Goal: Answer question/provide support: Share knowledge or assist other users

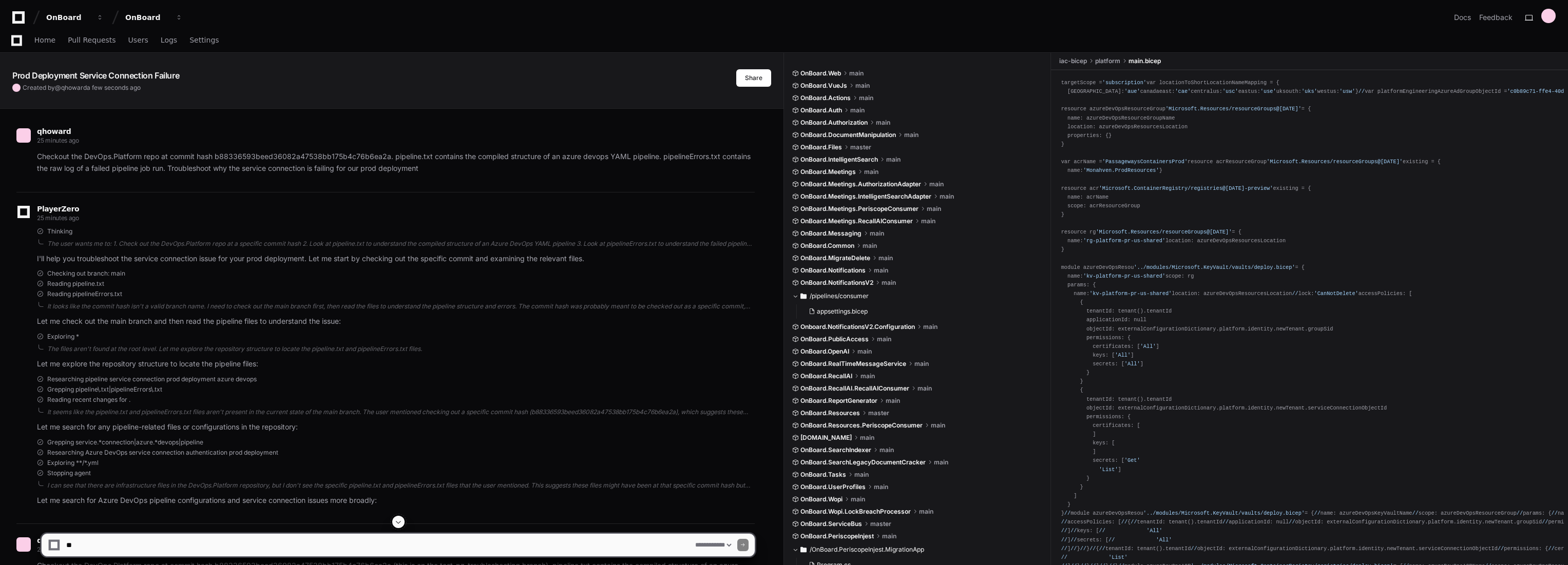
select select "*********"
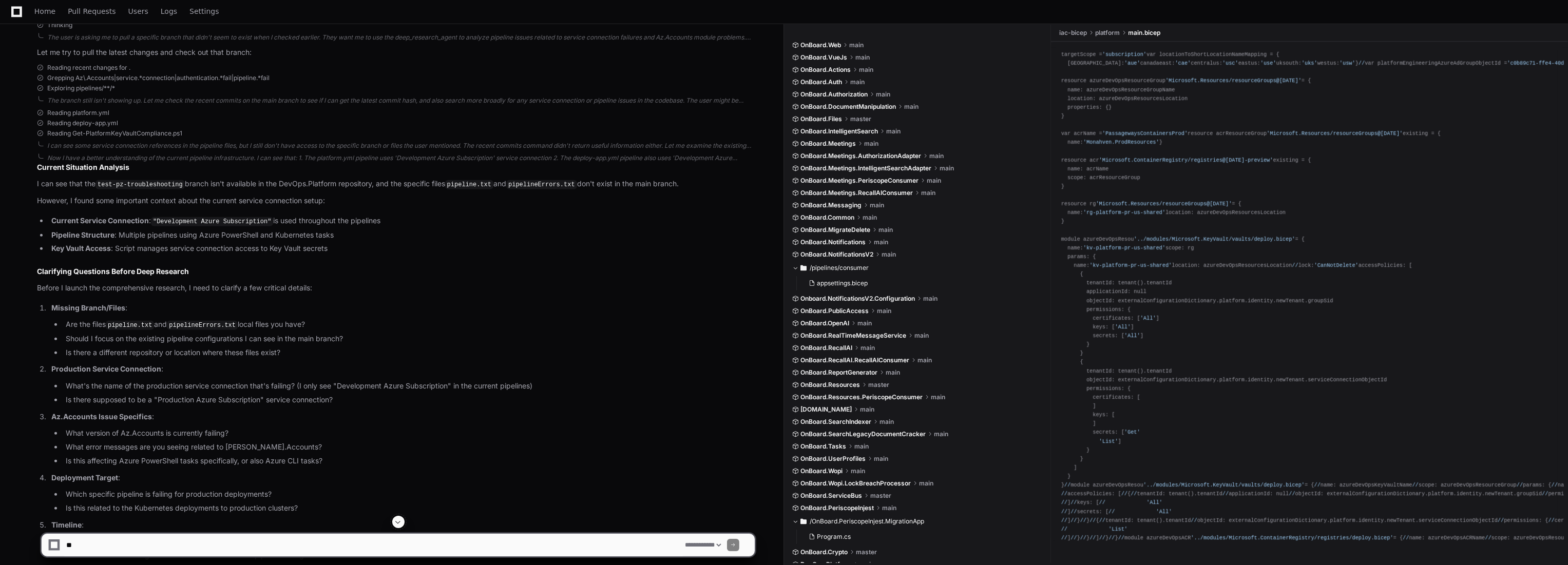
scroll to position [1500, 0]
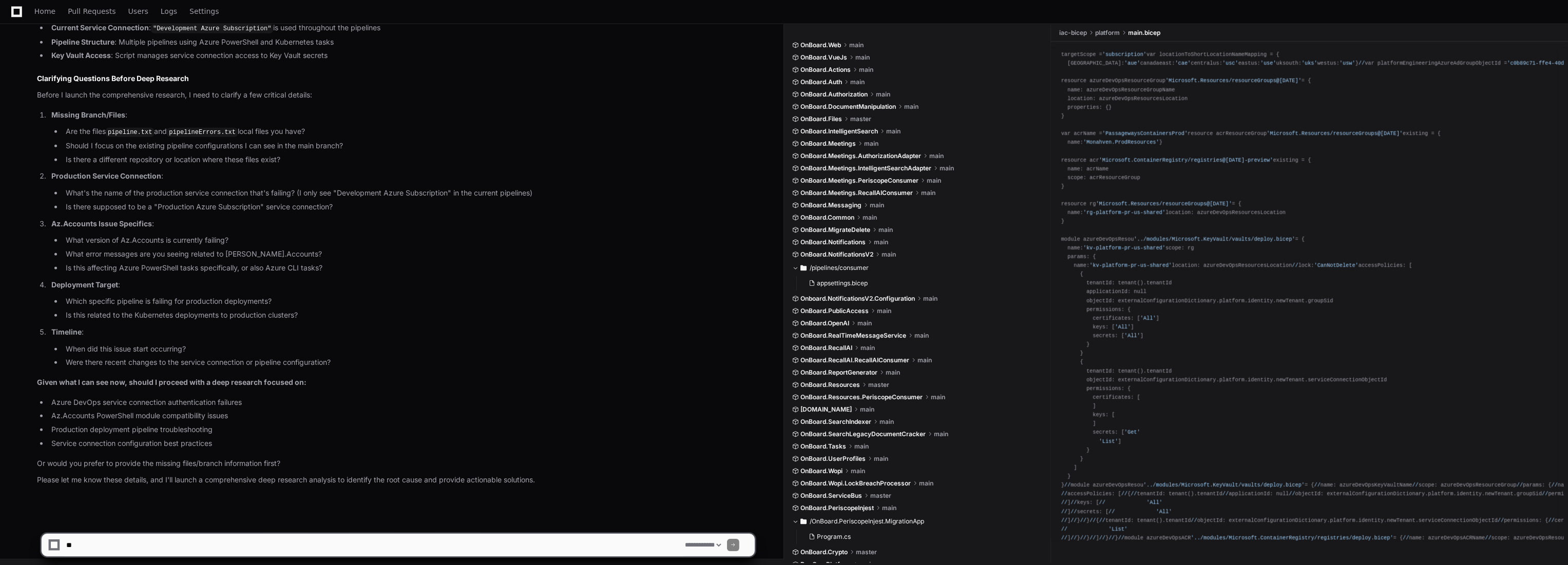
click at [263, 541] on textarea at bounding box center [373, 545] width 619 height 22
type textarea "*"
type textarea "**********"
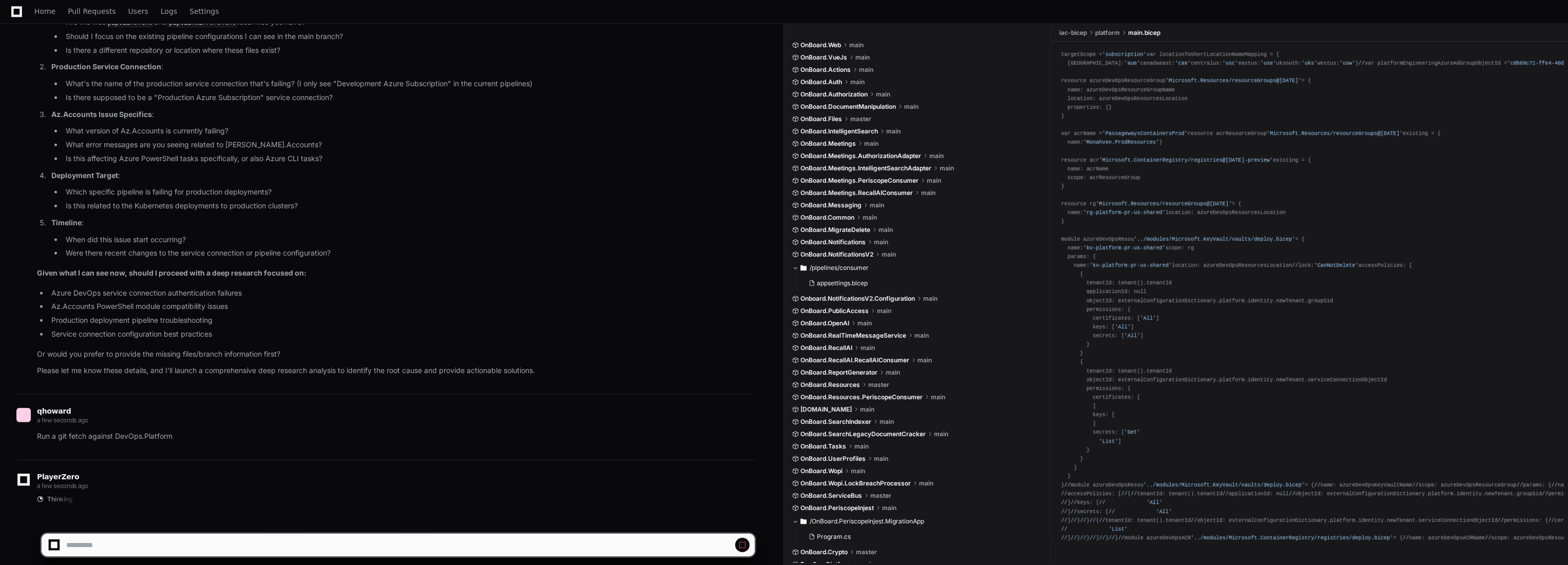
scroll to position [1625, 0]
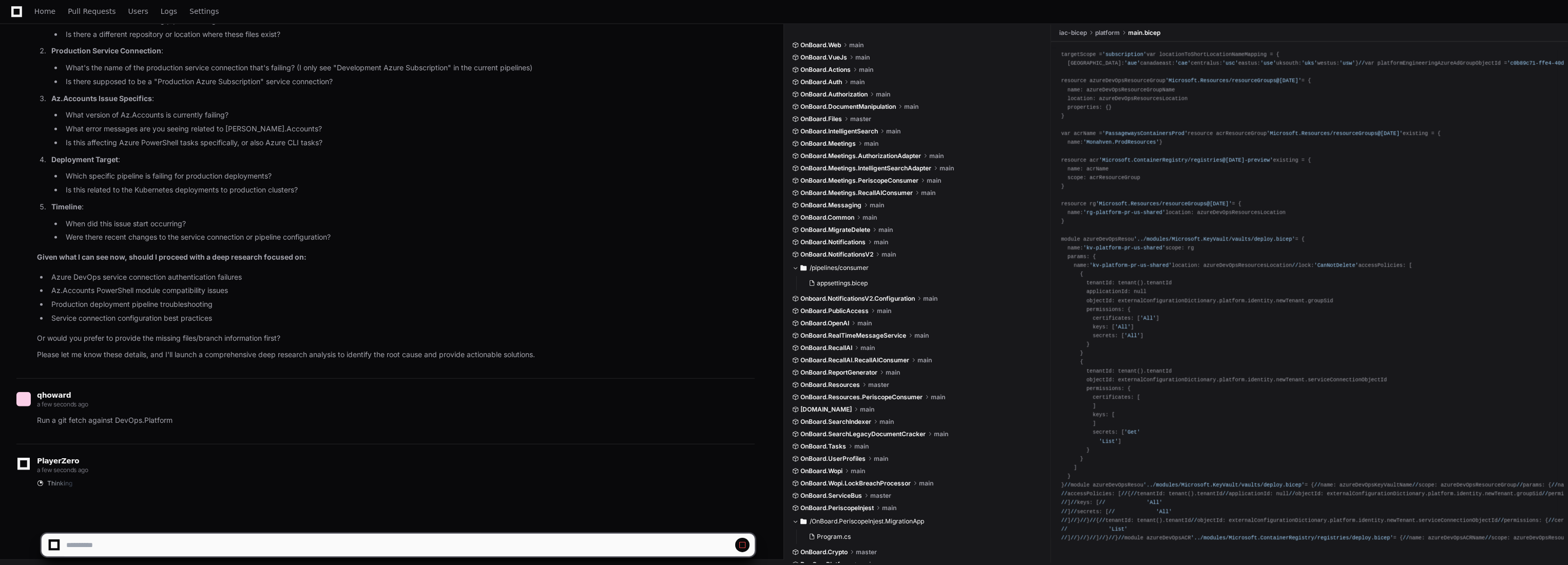
select select "*********"
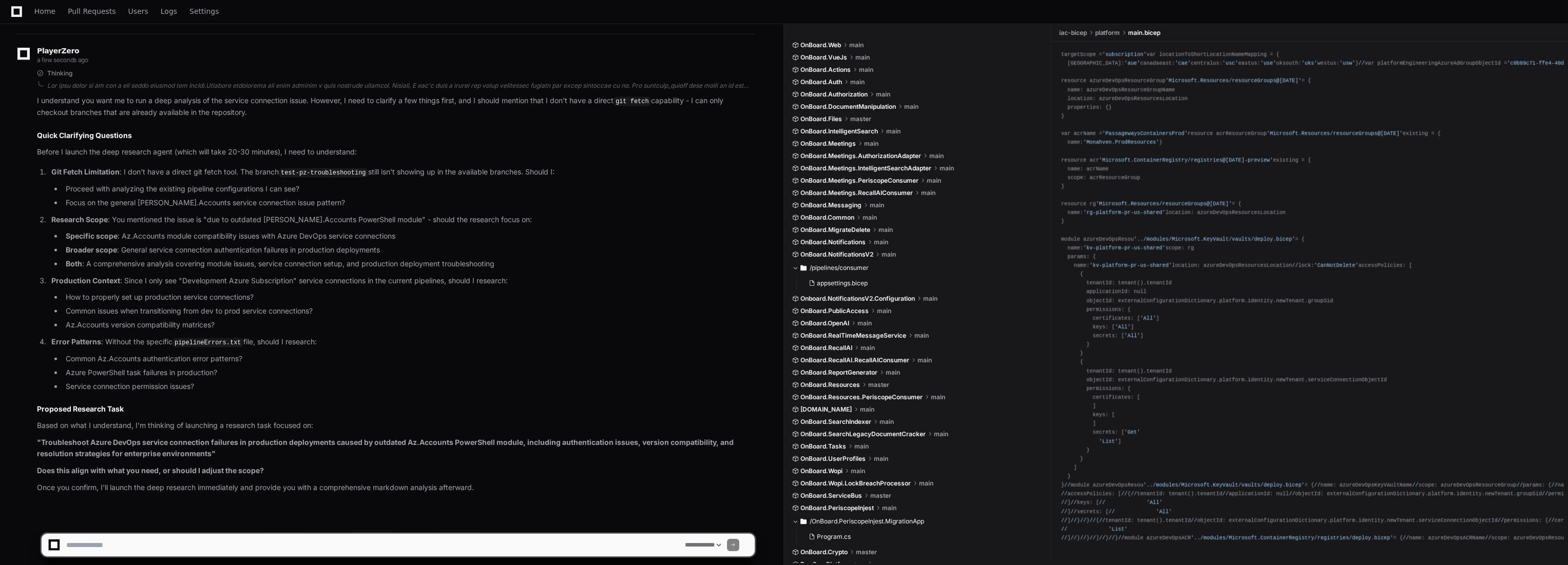
scroll to position [2042, 0]
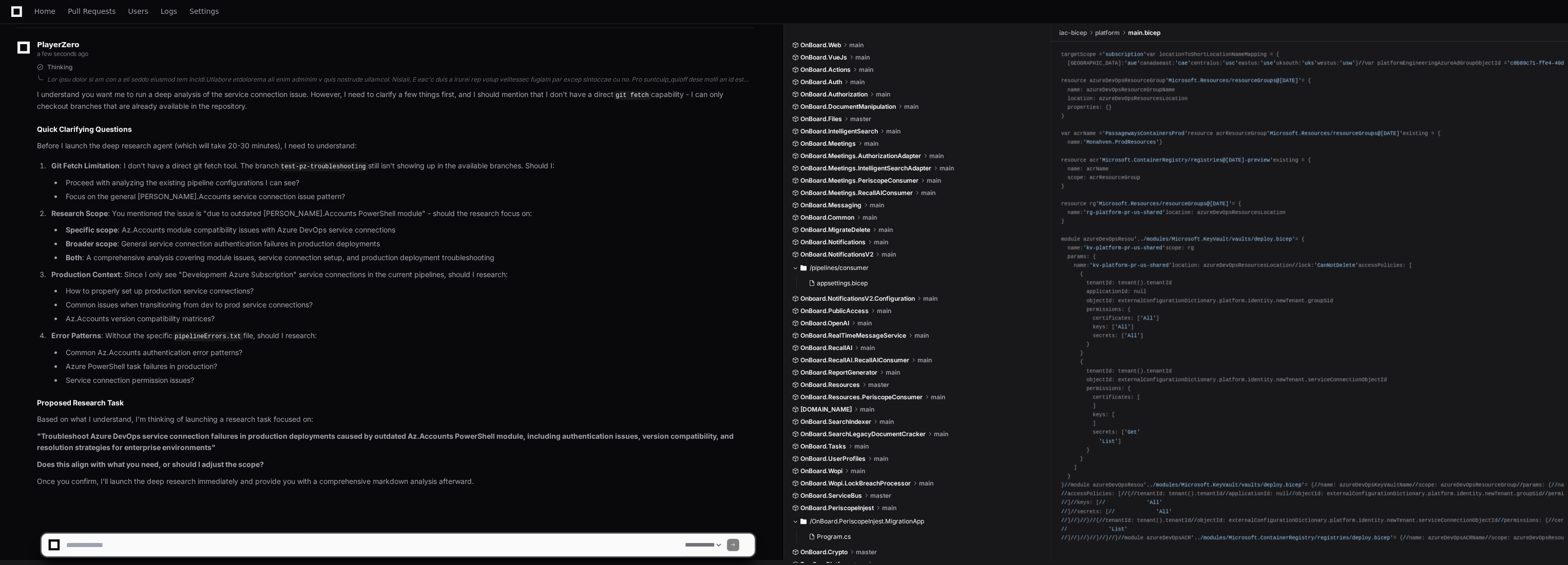
click at [389, 549] on textarea at bounding box center [373, 545] width 619 height 22
click at [398, 545] on textarea at bounding box center [373, 545] width 619 height 22
type textarea "**********"
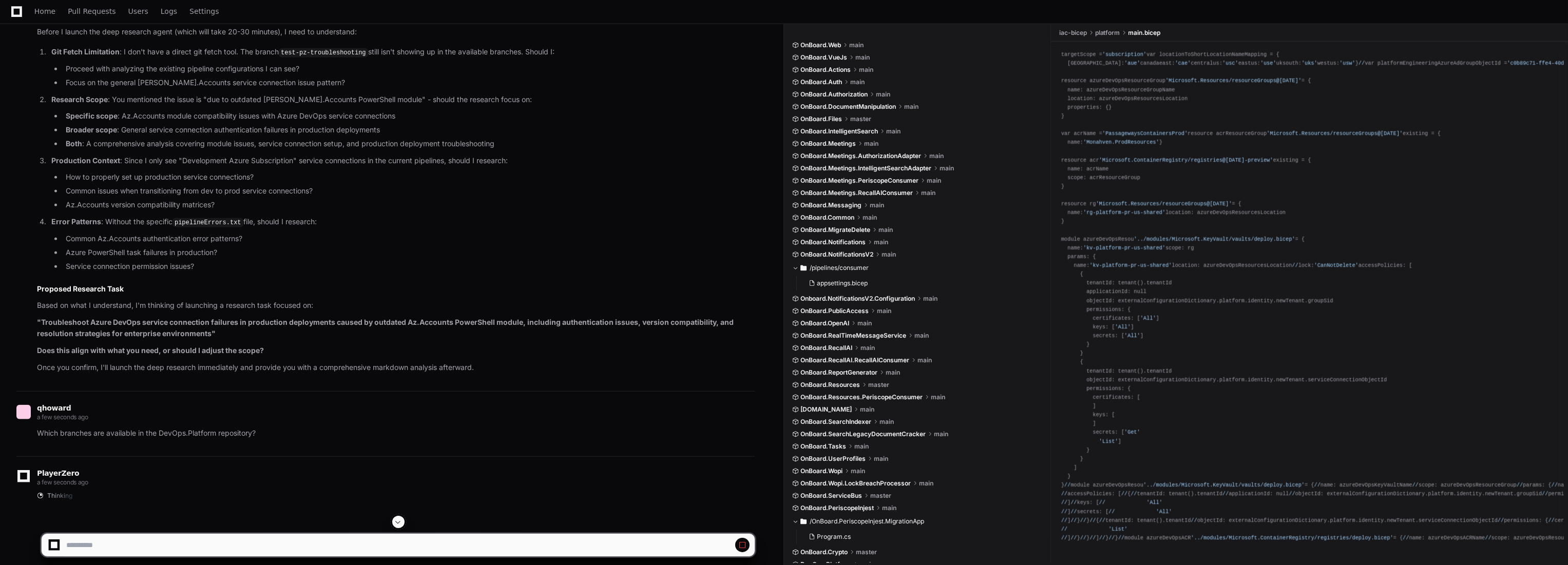
scroll to position [2167, 0]
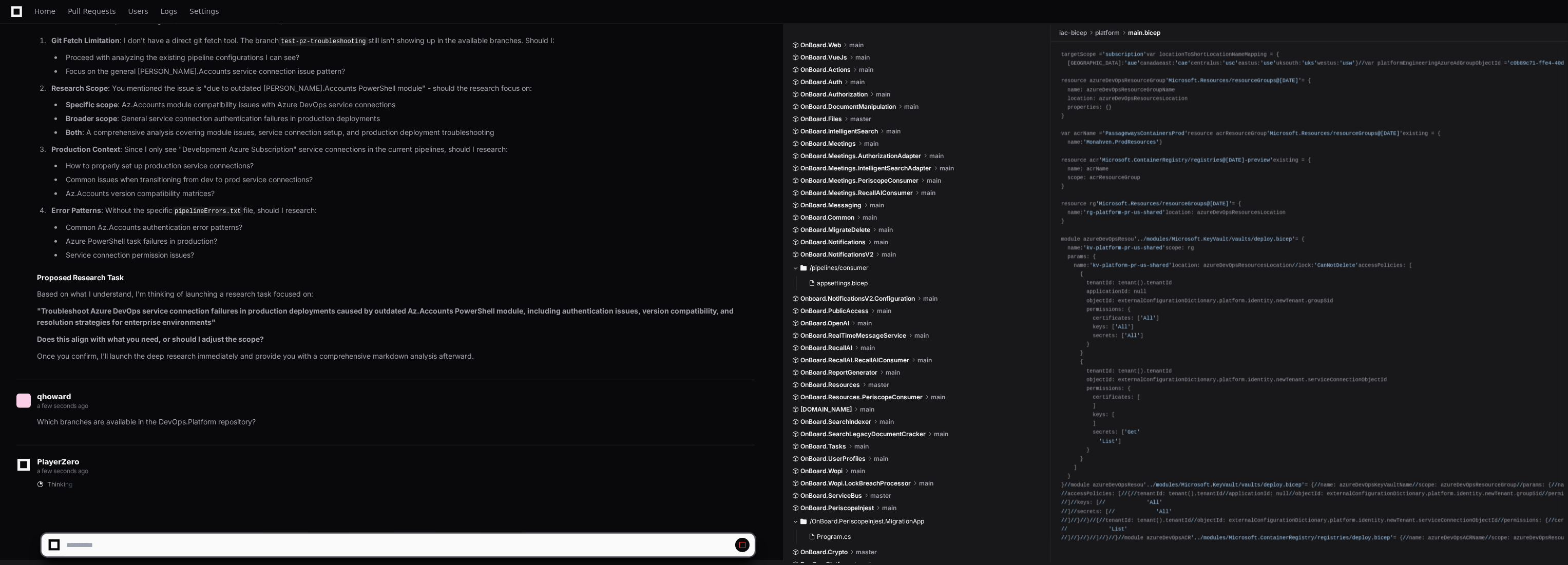
select select "*********"
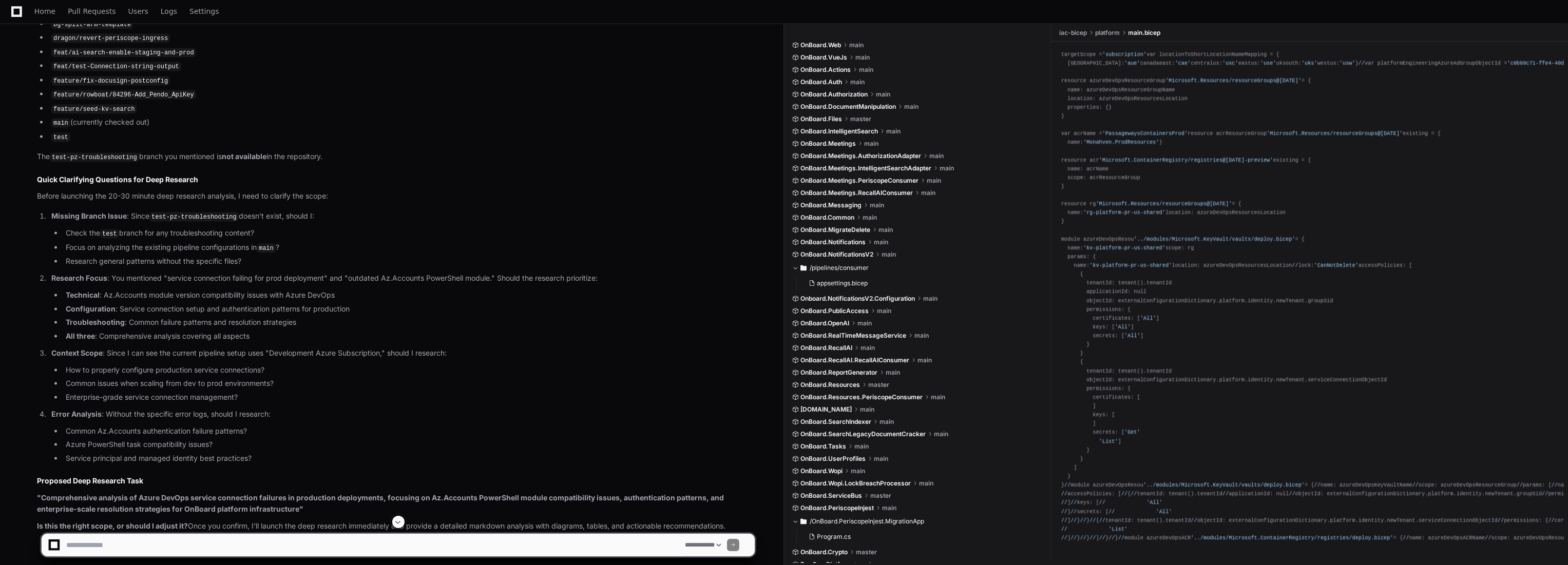
scroll to position [2734, 0]
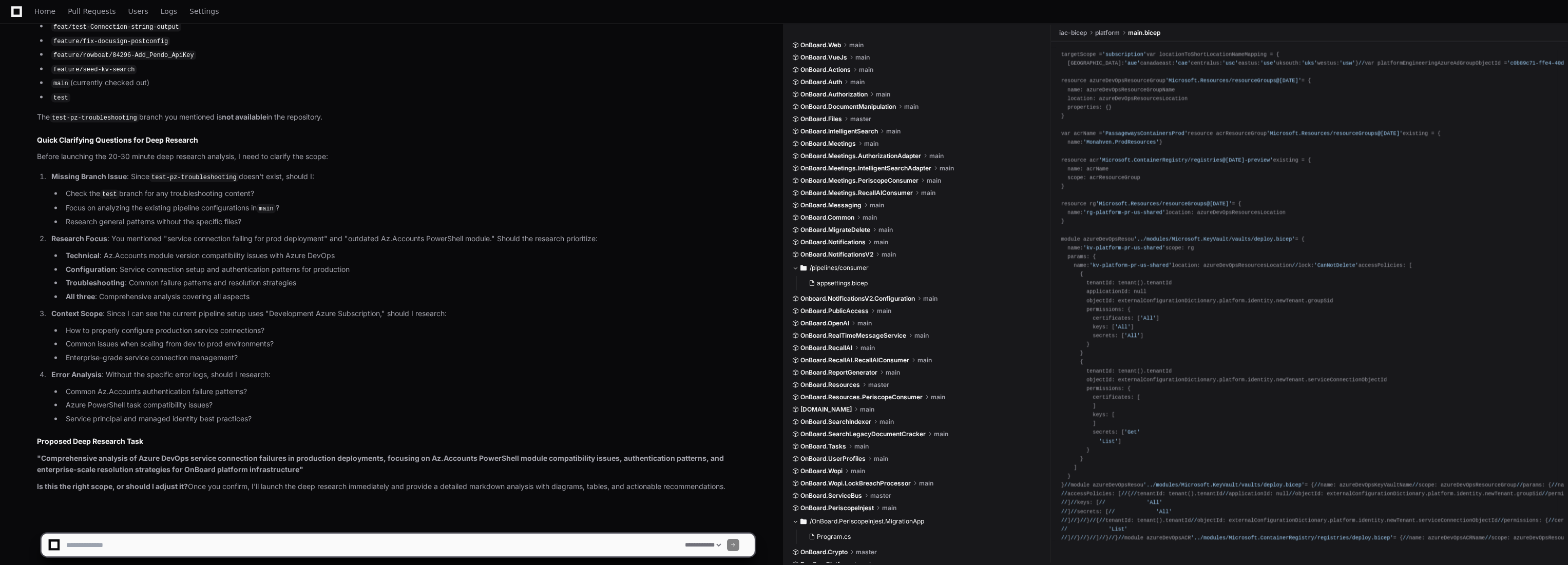
click at [331, 545] on textarea at bounding box center [373, 545] width 619 height 22
type textarea "**********"
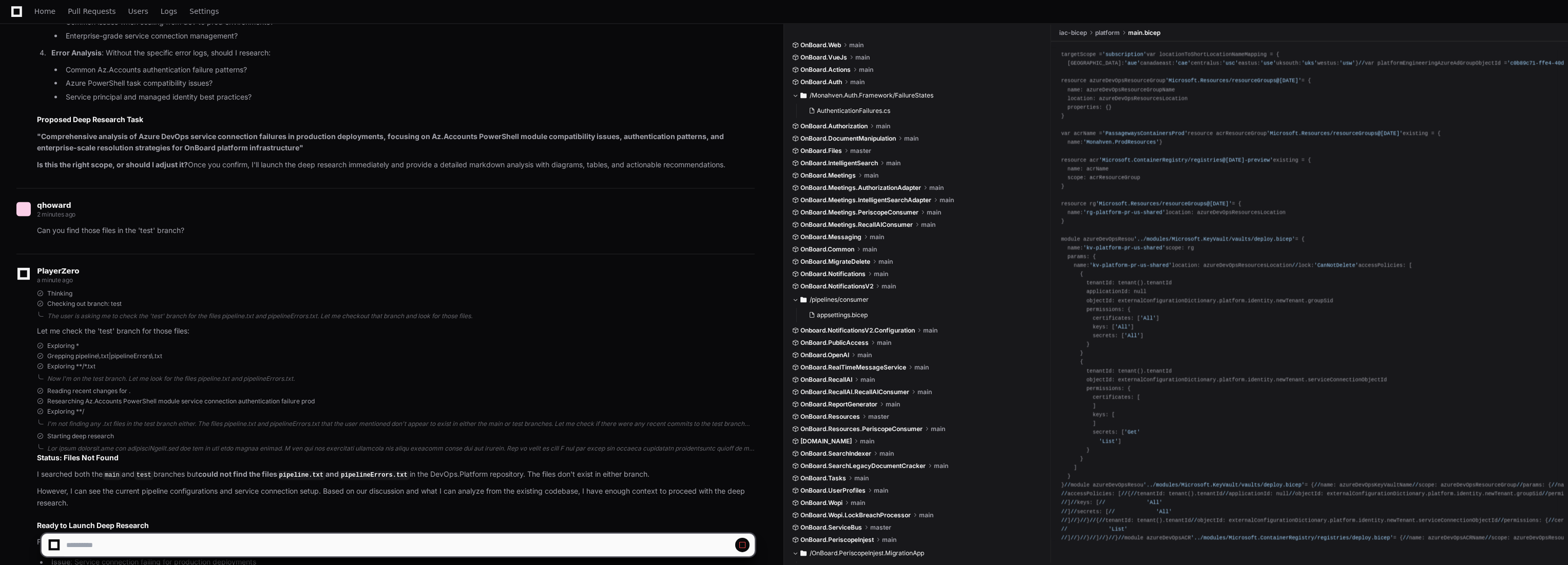
scroll to position [3275, 0]
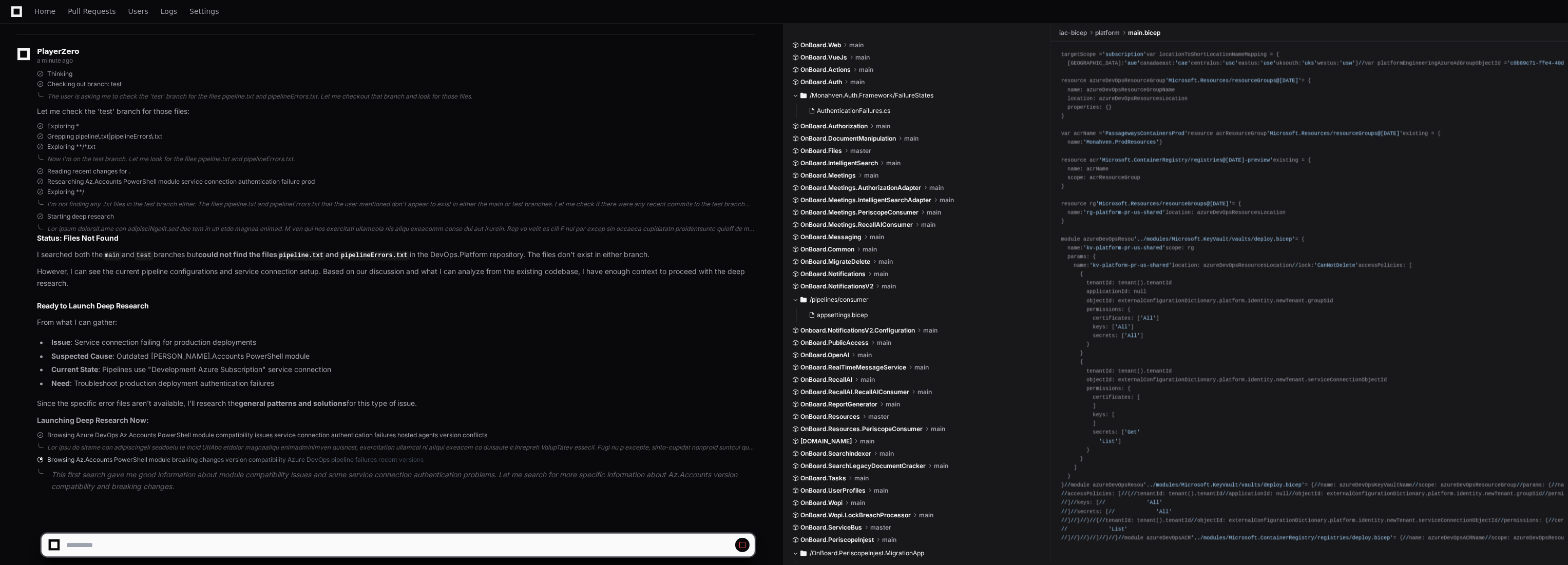
click at [746, 545] on button at bounding box center [742, 545] width 14 height 14
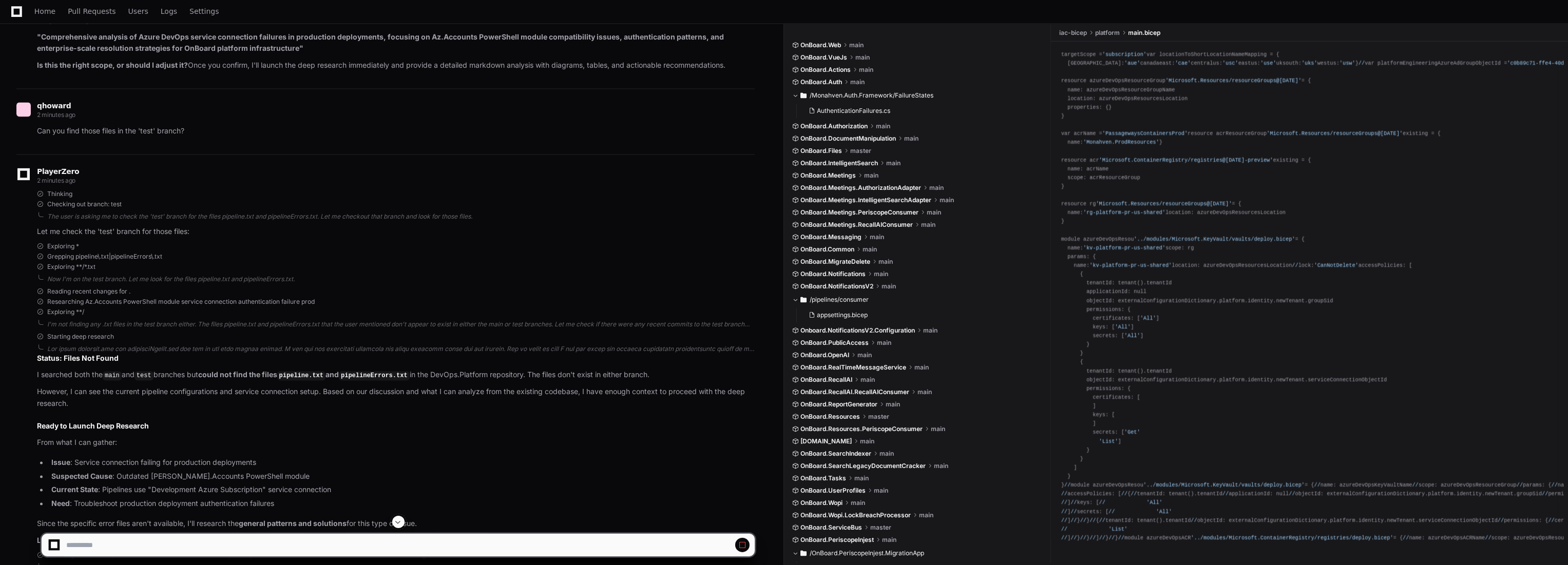
click at [167, 125] on p "Can you find those files in the 'test' branch?" at bounding box center [395, 131] width 718 height 12
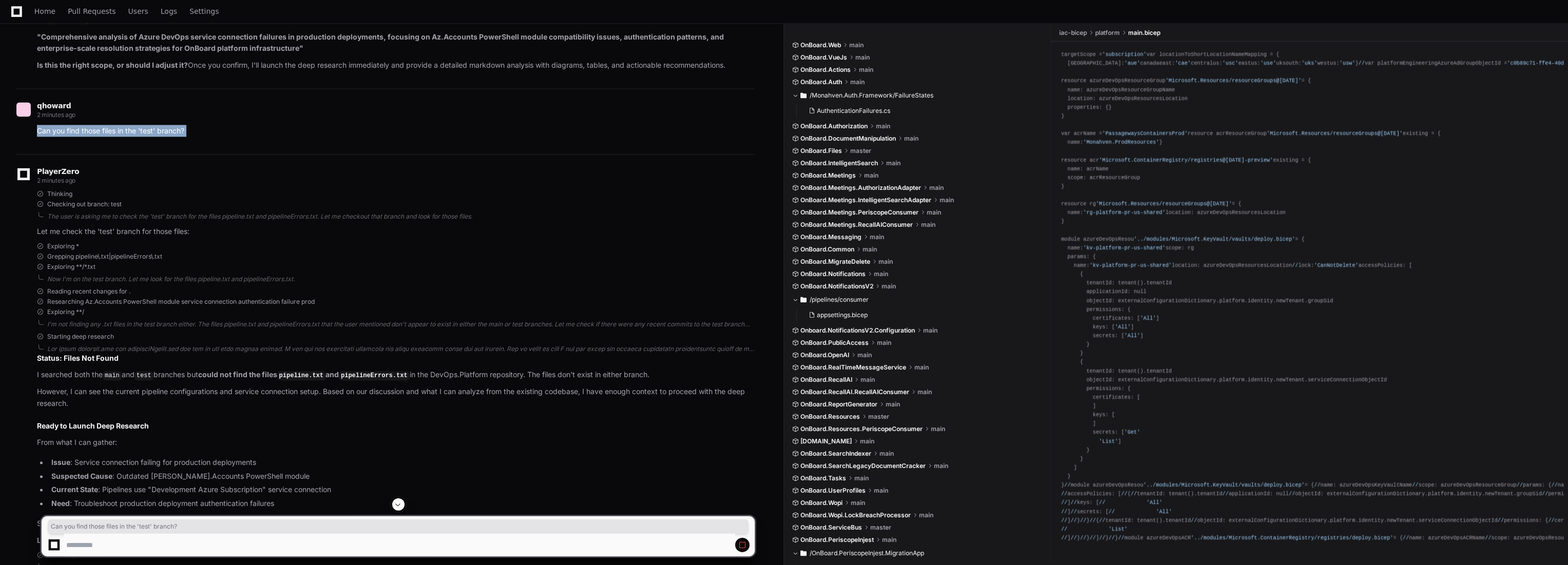
click at [167, 125] on p "Can you find those files in the 'test' branch?" at bounding box center [395, 131] width 718 height 12
copy div "Can you find those files in the 'test' branch?"
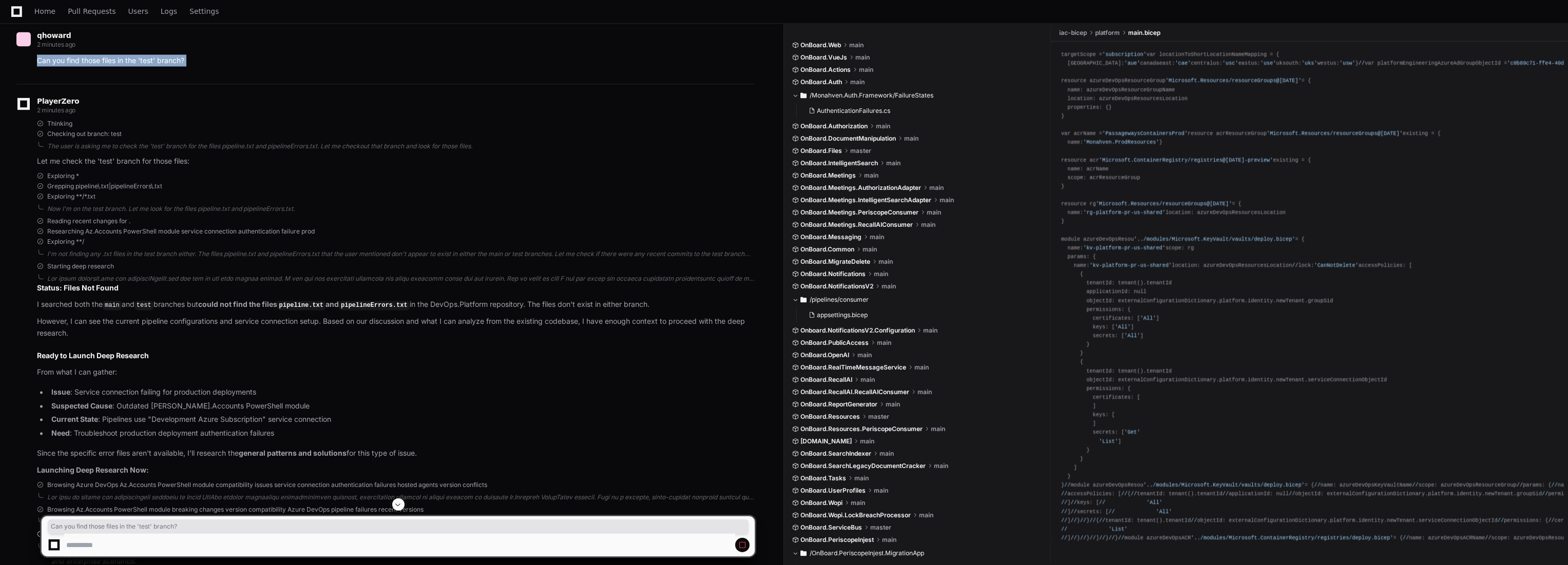
scroll to position [3300, 0]
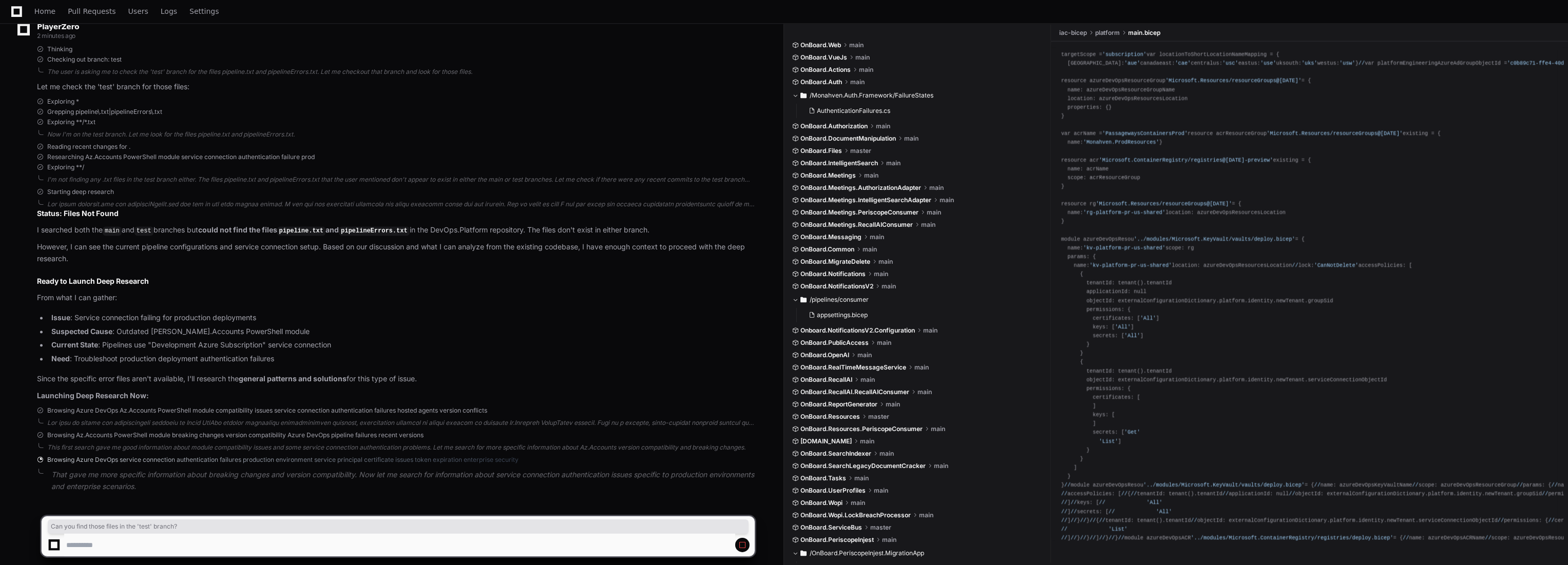
click at [740, 546] on span at bounding box center [742, 545] width 9 height 9
click at [744, 546] on span at bounding box center [742, 545] width 9 height 9
click at [736, 541] on button at bounding box center [742, 545] width 14 height 14
click at [743, 544] on span at bounding box center [742, 545] width 9 height 9
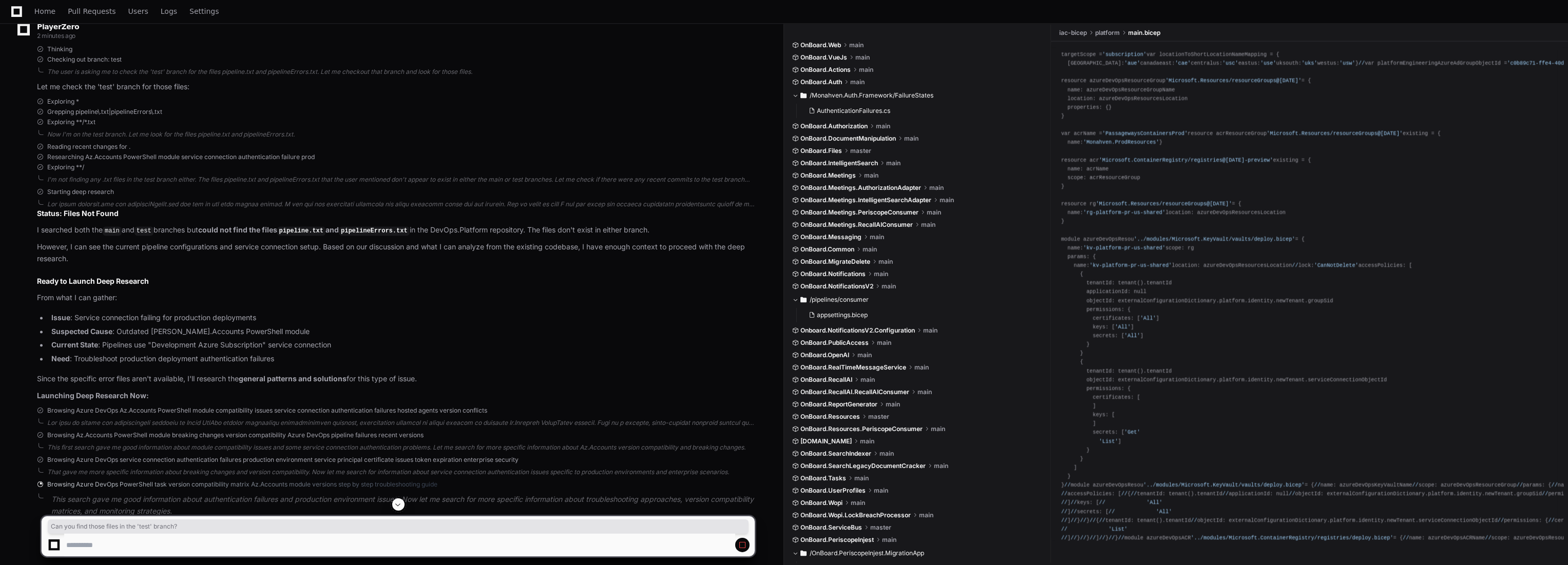
click at [743, 544] on span at bounding box center [742, 545] width 9 height 9
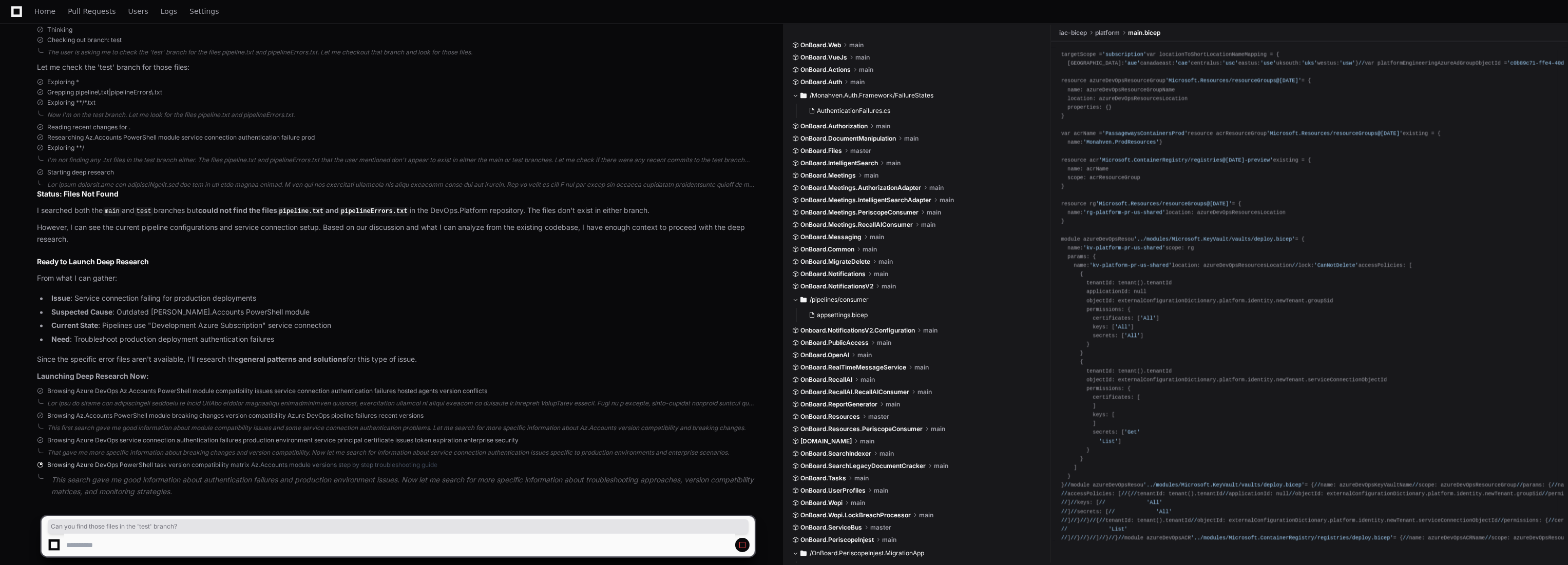
scroll to position [3325, 0]
click at [512, 432] on span "Browsing Azure DevOps service connection authentication failures production env…" at bounding box center [283, 436] width 471 height 9
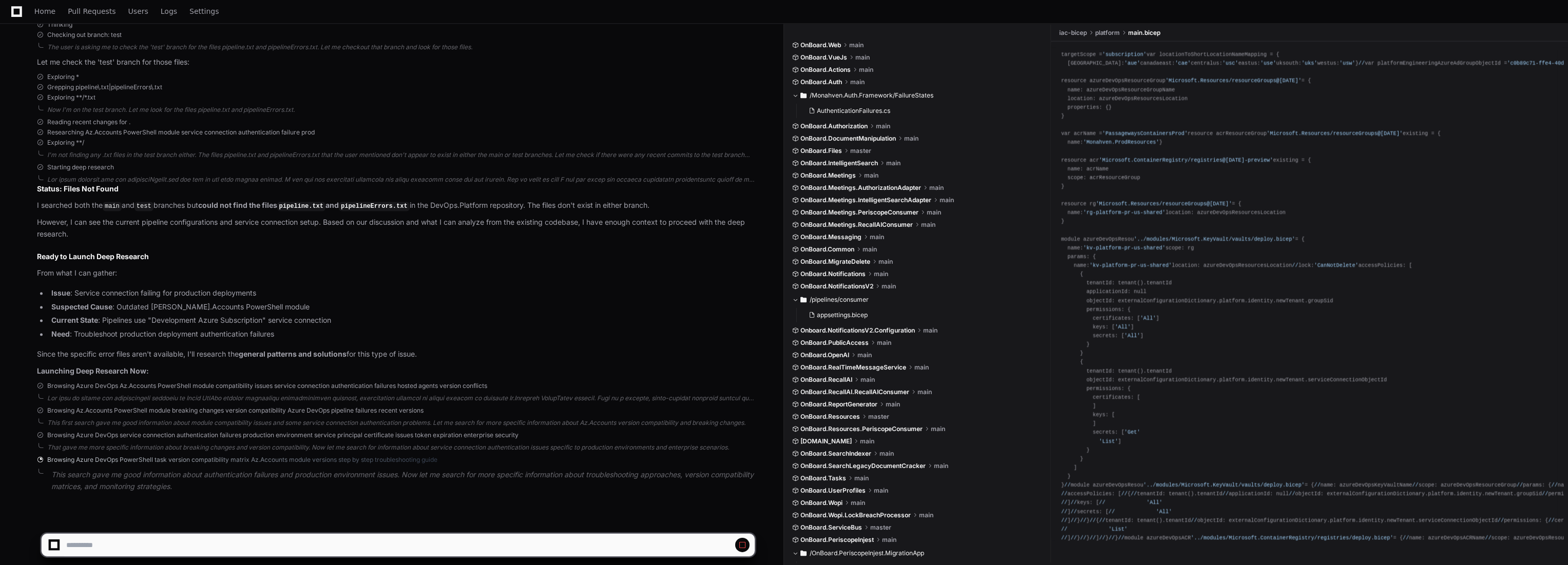
click at [736, 547] on button at bounding box center [742, 545] width 14 height 14
click at [740, 546] on span at bounding box center [742, 545] width 9 height 9
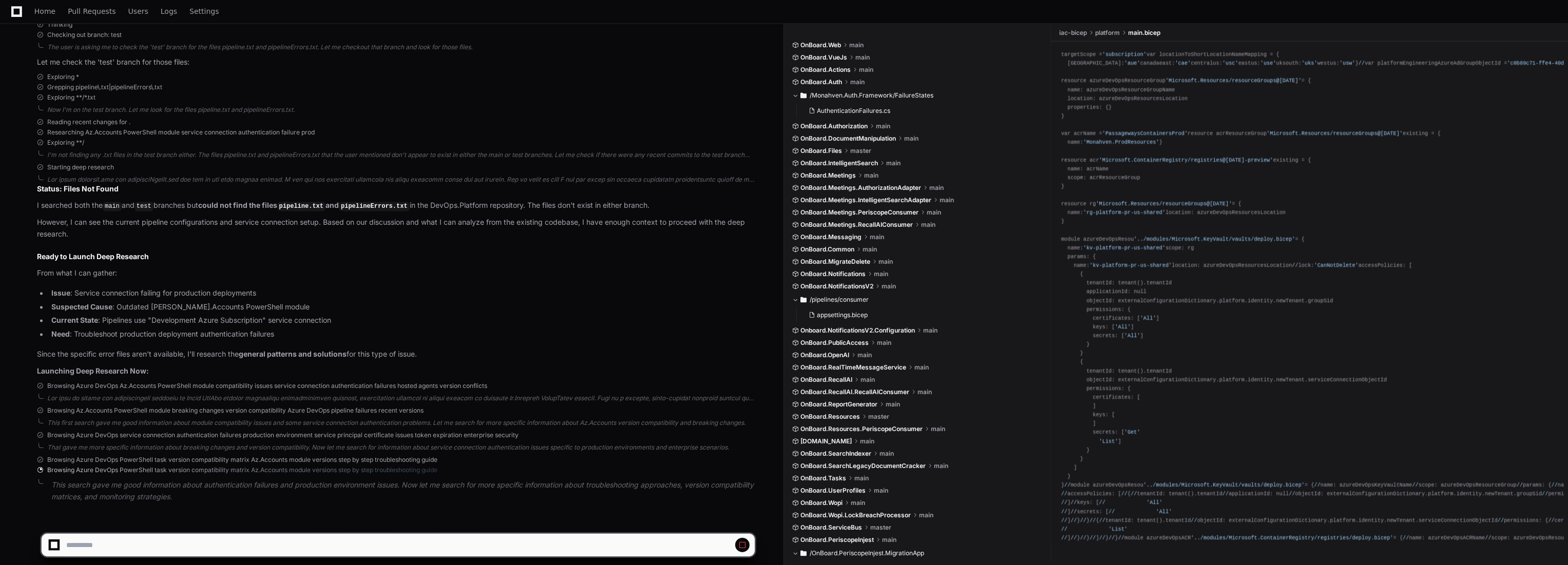
scroll to position [3335, 0]
click at [743, 542] on span at bounding box center [742, 545] width 9 height 9
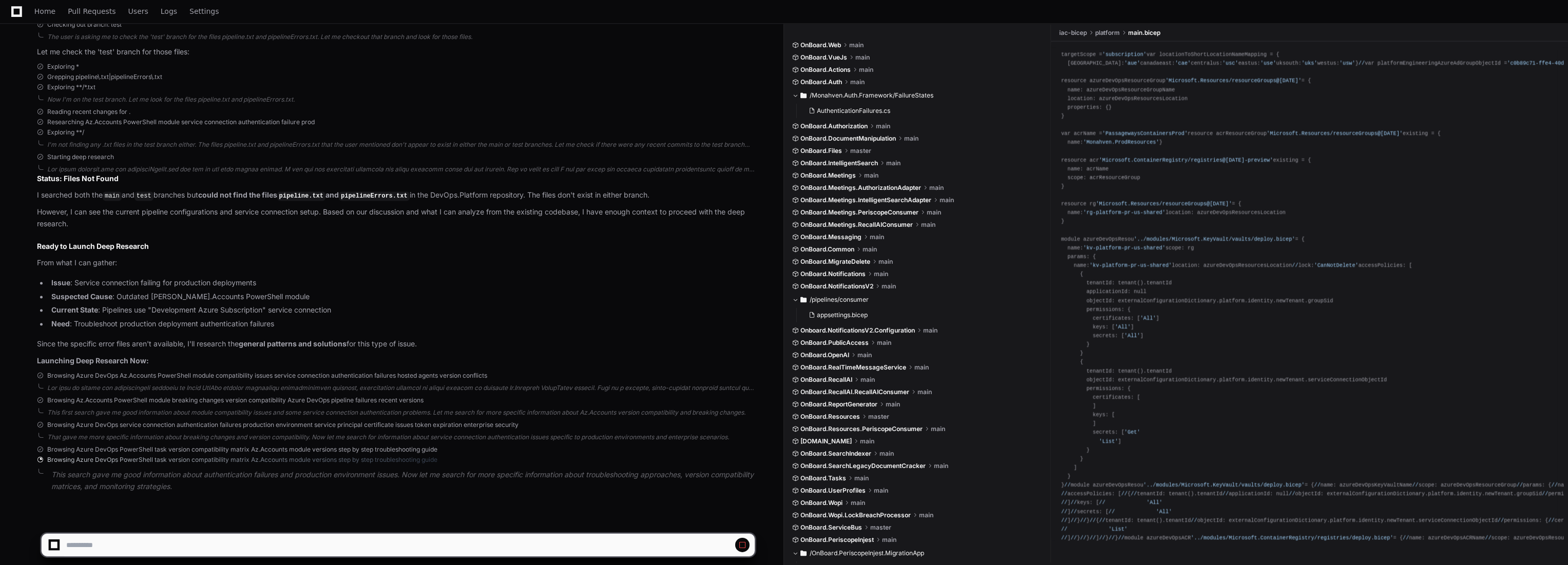
click at [61, 549] on div at bounding box center [54, 545] width 14 height 14
click at [58, 547] on div at bounding box center [54, 545] width 7 height 7
click at [59, 546] on div at bounding box center [54, 545] width 14 height 14
click at [419, 153] on div "Starting deep research" at bounding box center [395, 157] width 718 height 9
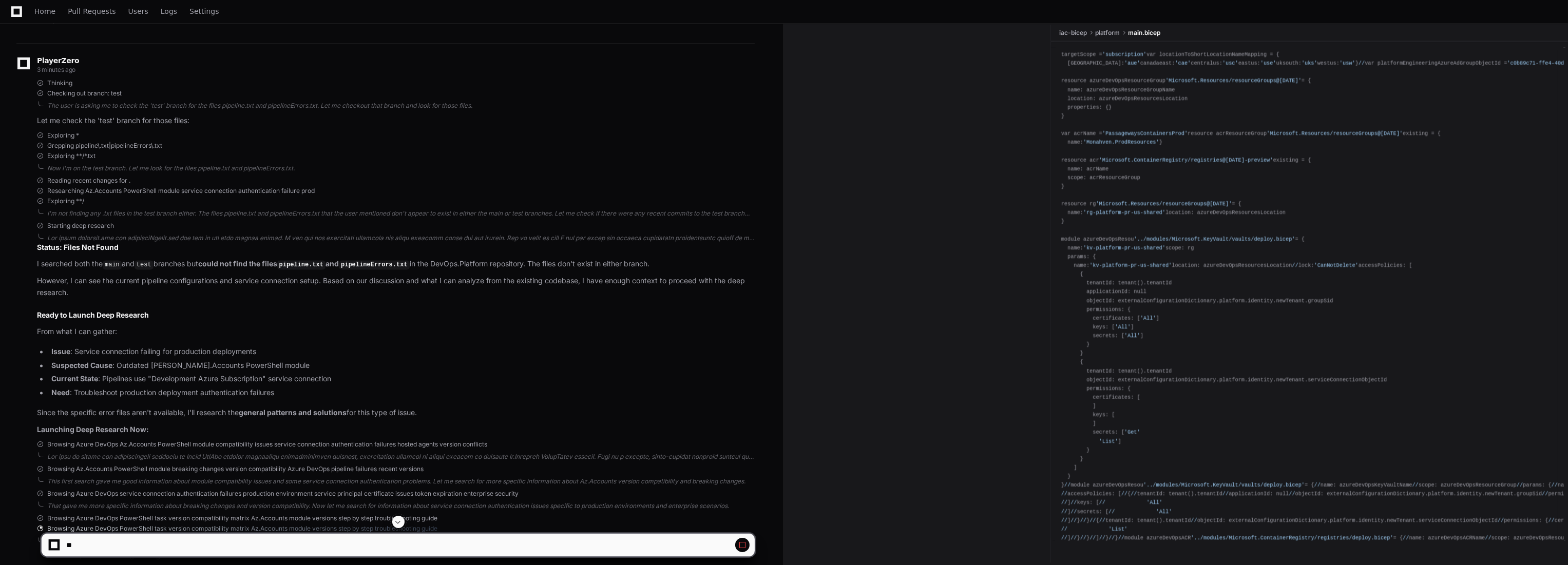
scroll to position [3335, 0]
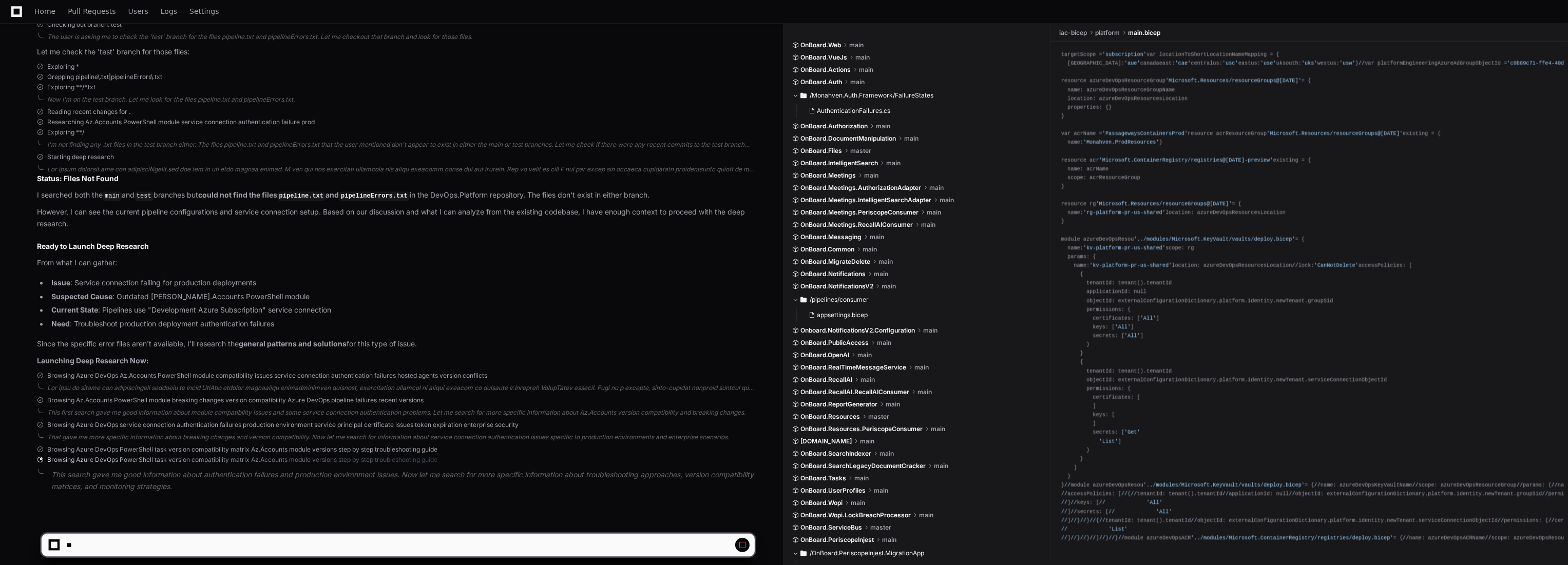
click at [742, 544] on span at bounding box center [742, 545] width 9 height 9
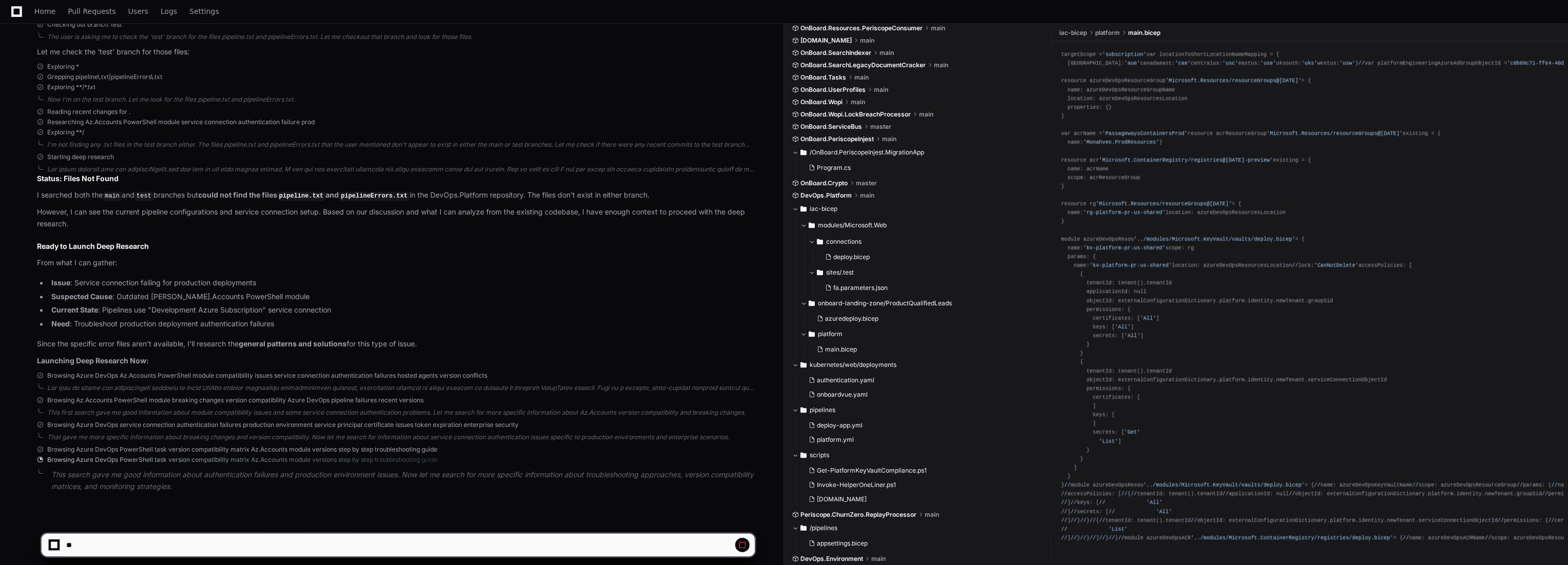
scroll to position [458, 0]
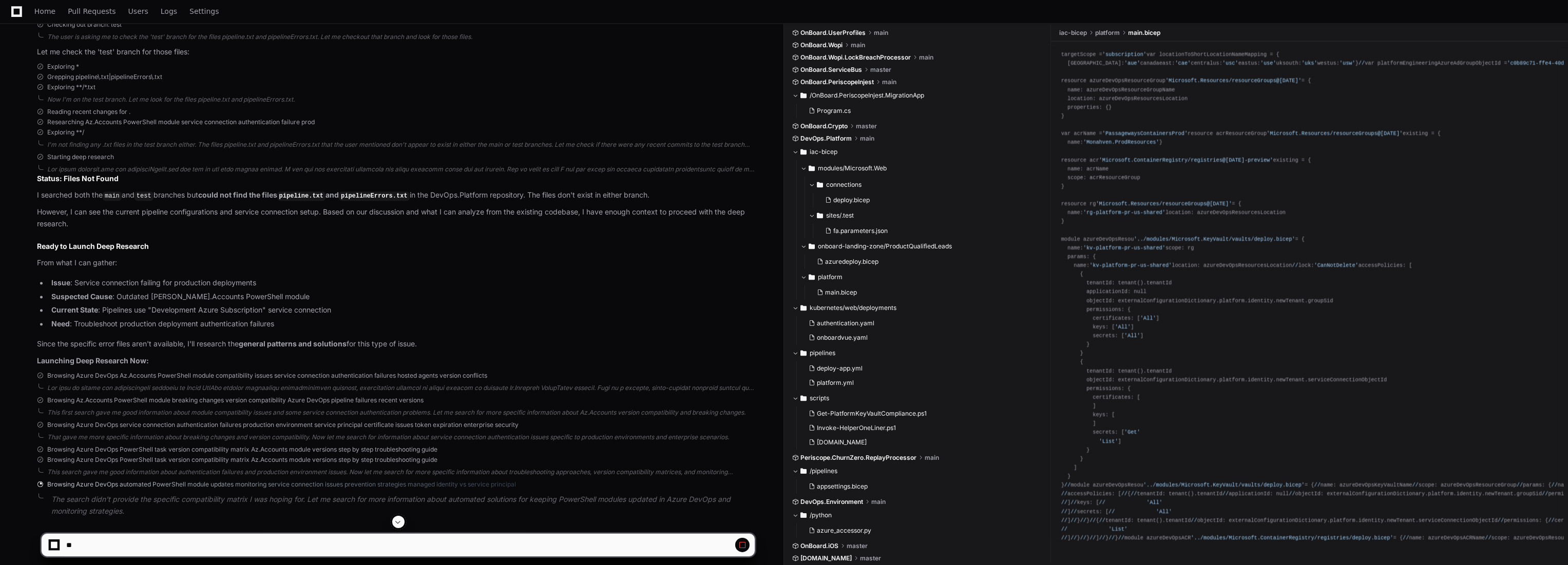
click at [402, 519] on span at bounding box center [398, 522] width 9 height 9
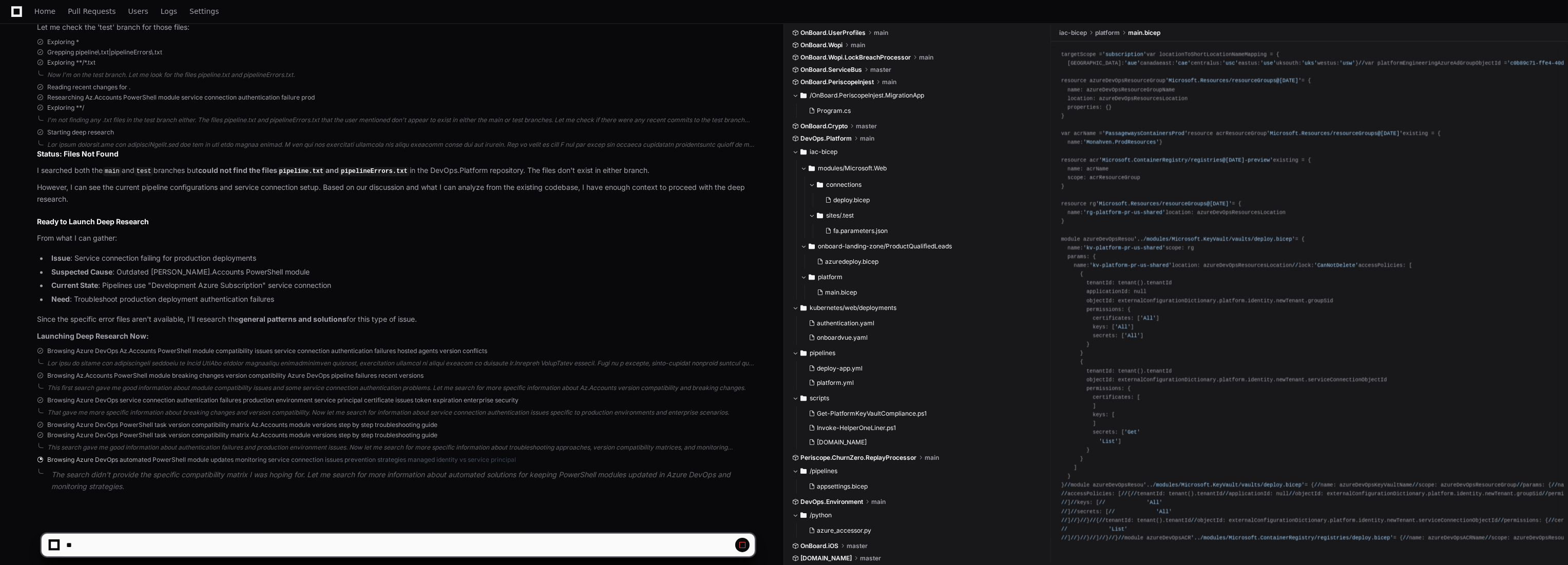
click at [747, 546] on button at bounding box center [742, 545] width 14 height 14
click at [746, 545] on span at bounding box center [742, 545] width 9 height 9
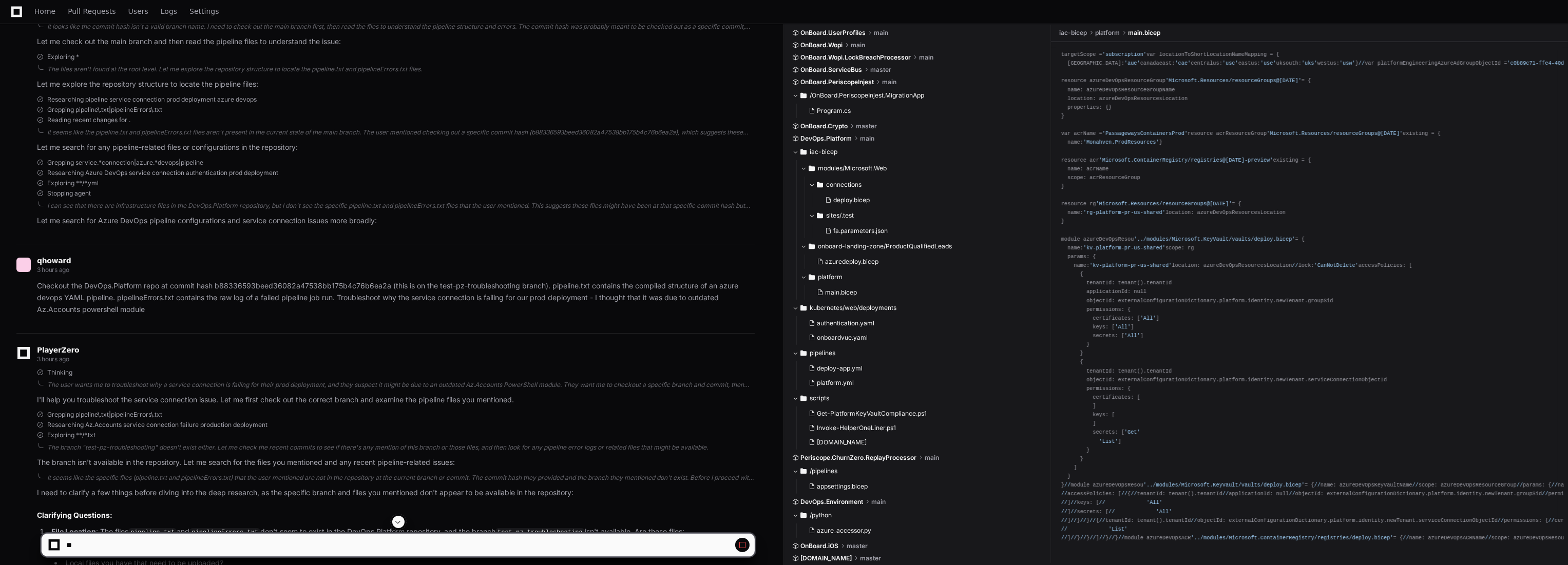
scroll to position [107, 0]
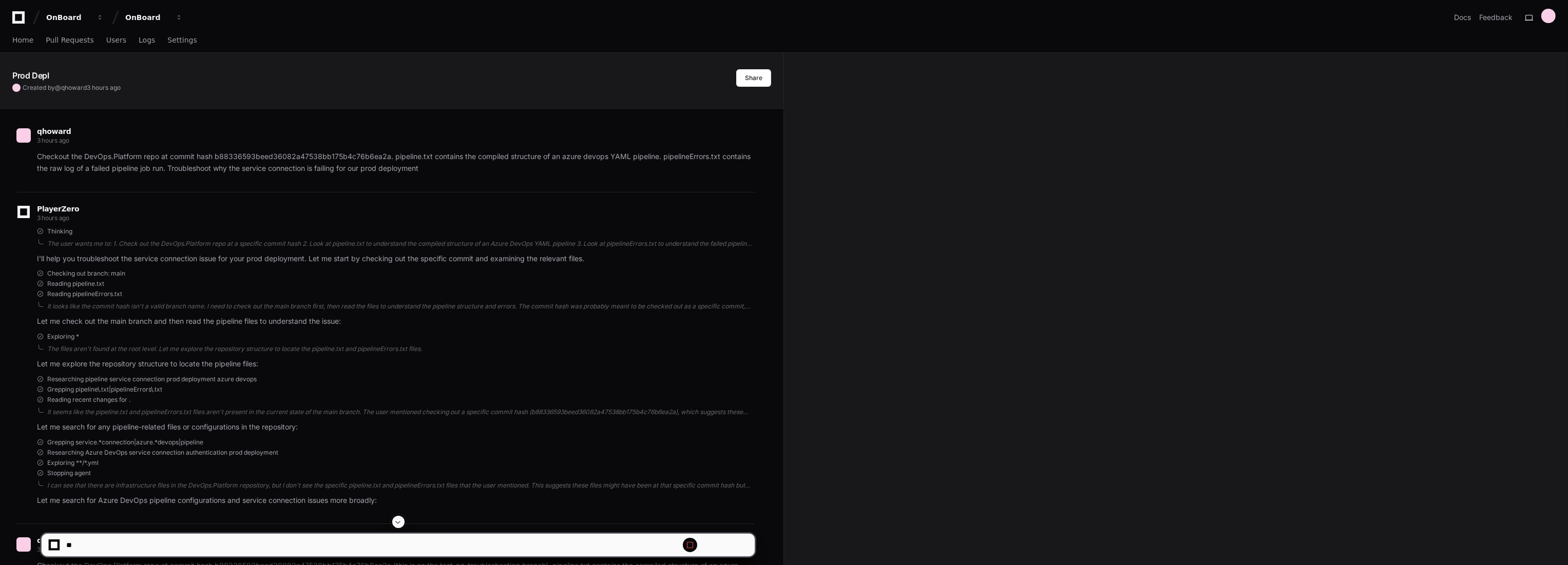
click at [397, 518] on span at bounding box center [398, 522] width 9 height 9
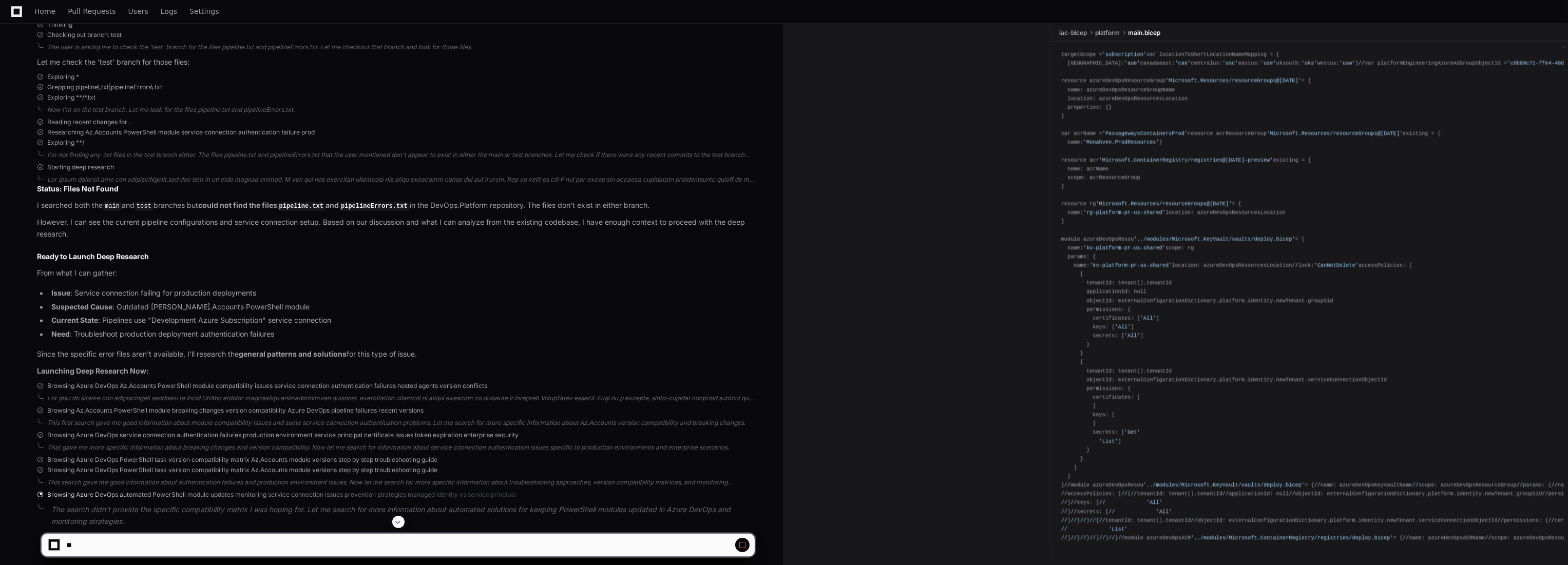
click at [396, 521] on span at bounding box center [398, 522] width 9 height 9
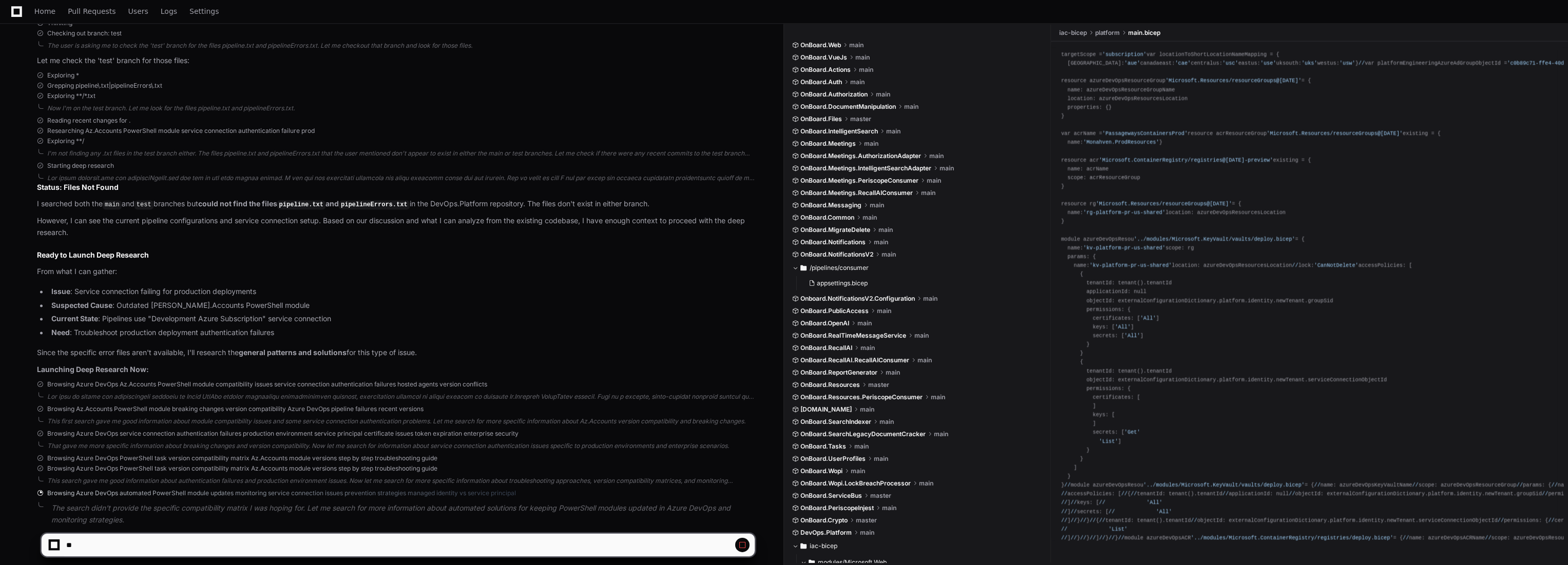
scroll to position [3360, 0]
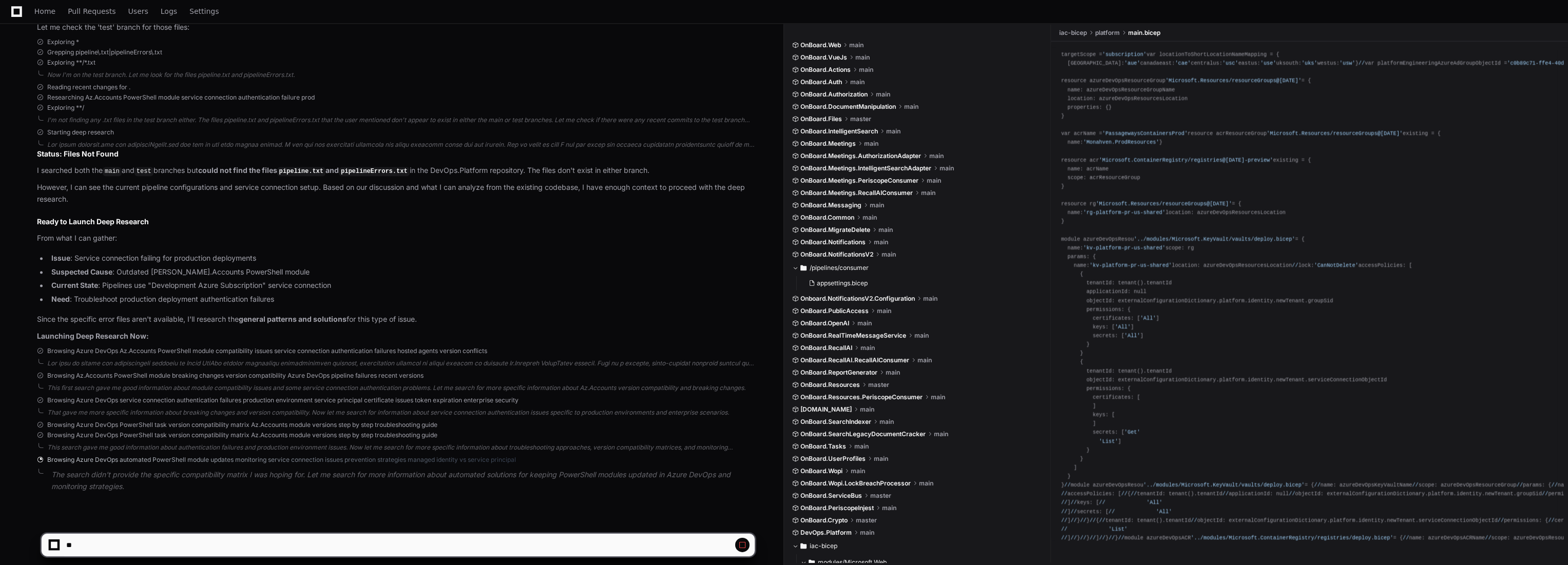
click at [396, 521] on app-app-chat-input at bounding box center [398, 536] width 714 height 41
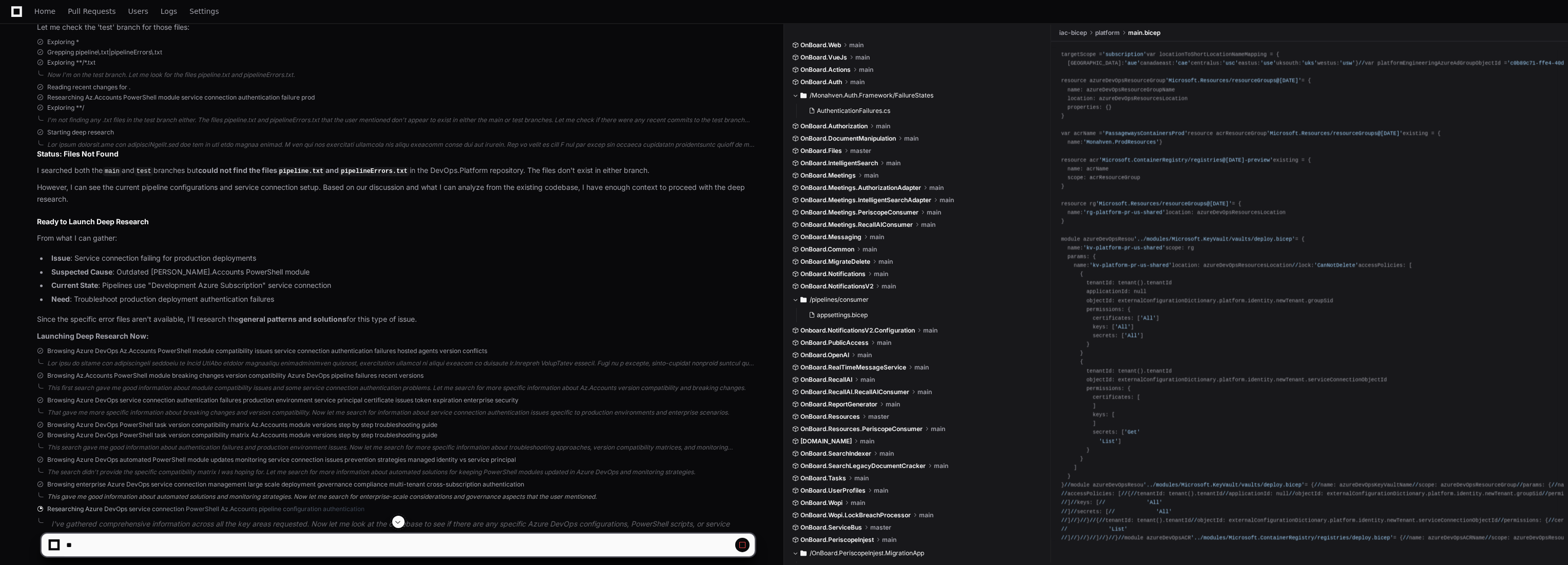
scroll to position [3409, 0]
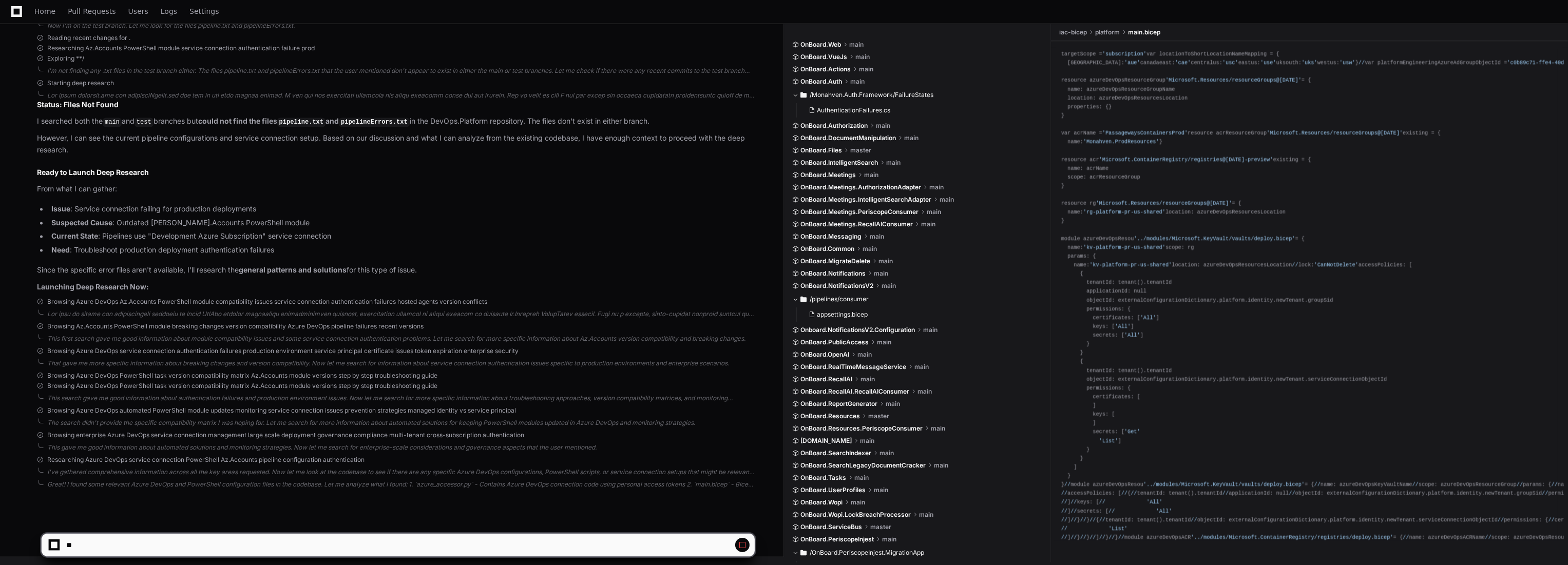
click at [744, 546] on span at bounding box center [742, 545] width 9 height 9
click at [742, 549] on span at bounding box center [742, 545] width 9 height 9
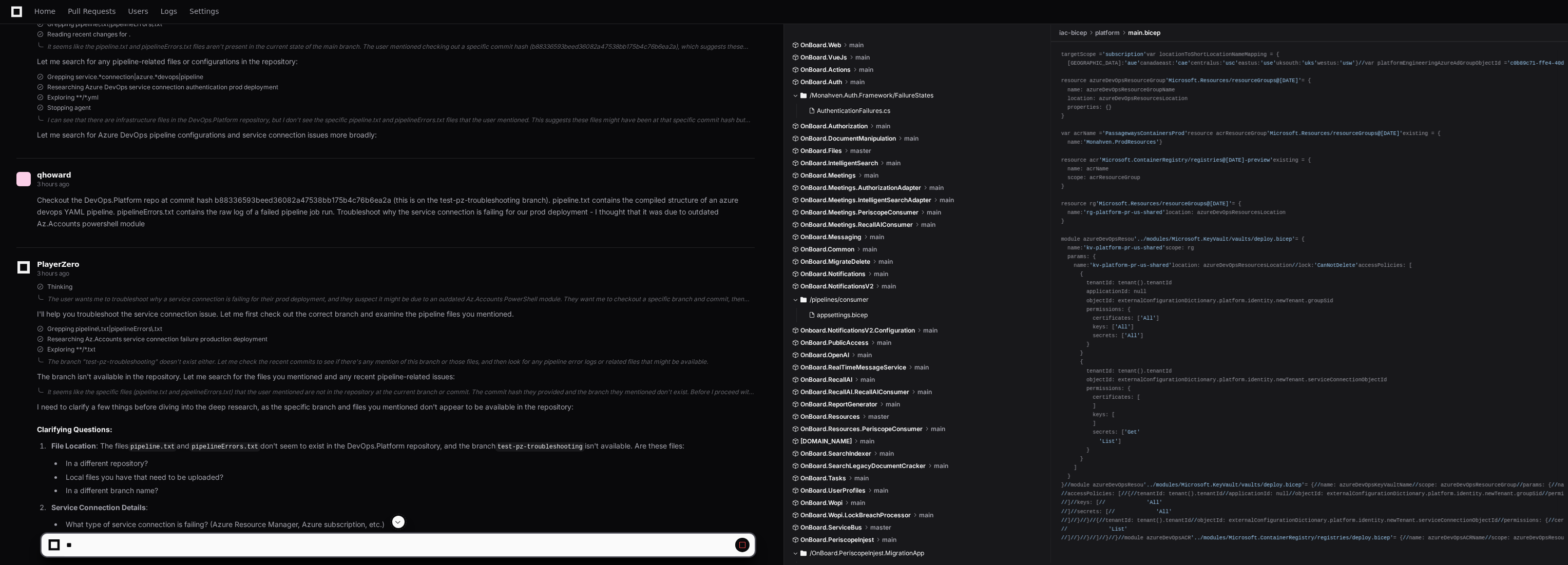
scroll to position [0, 0]
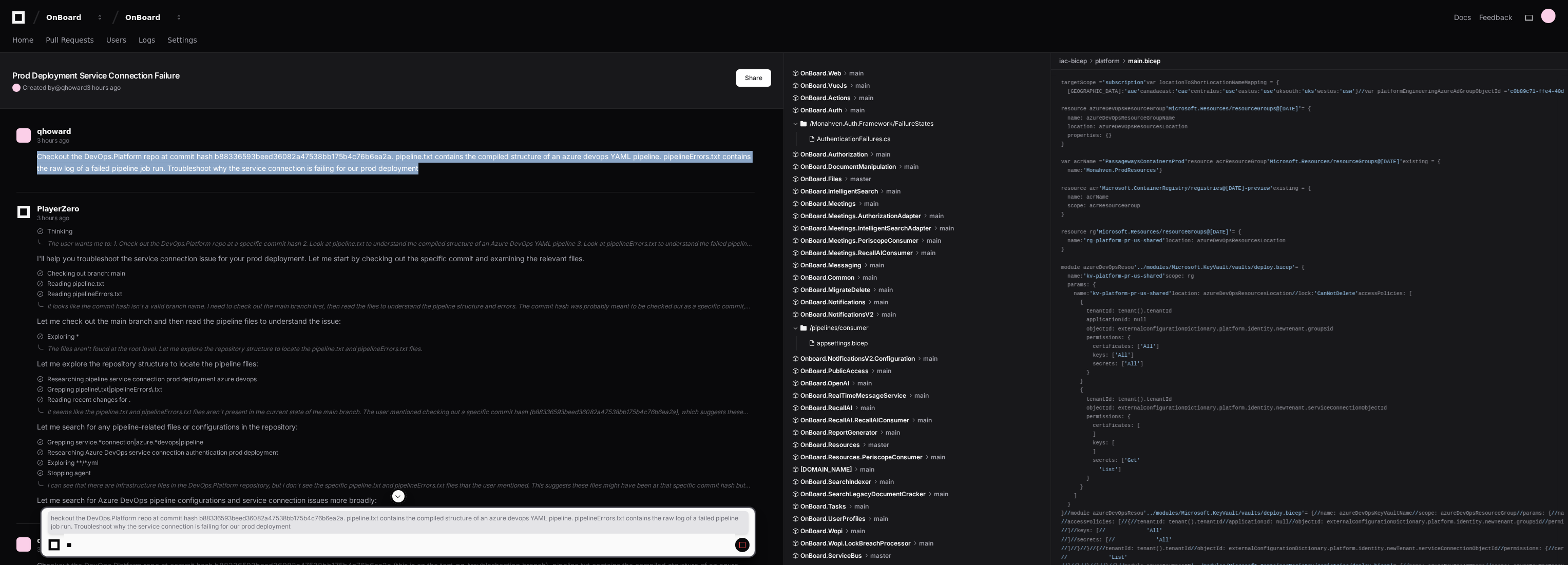
drag, startPoint x: 447, startPoint y: 167, endPoint x: 38, endPoint y: 154, distance: 409.2
click at [38, 154] on p "Checkout the DevOps.Platform repo at commit hash b88336593beed36082a47538bb175b…" at bounding box center [395, 163] width 718 height 24
click at [37, 154] on p "Checkout the DevOps.Platform repo at commit hash b88336593beed36082a47538bb175b…" at bounding box center [395, 163] width 718 height 24
drag, startPoint x: 36, startPoint y: 154, endPoint x: 430, endPoint y: 171, distance: 394.4
click at [430, 171] on div "Checkout the DevOps.Platform repo at commit hash b88336593beed36082a47538bb175b…" at bounding box center [385, 163] width 738 height 24
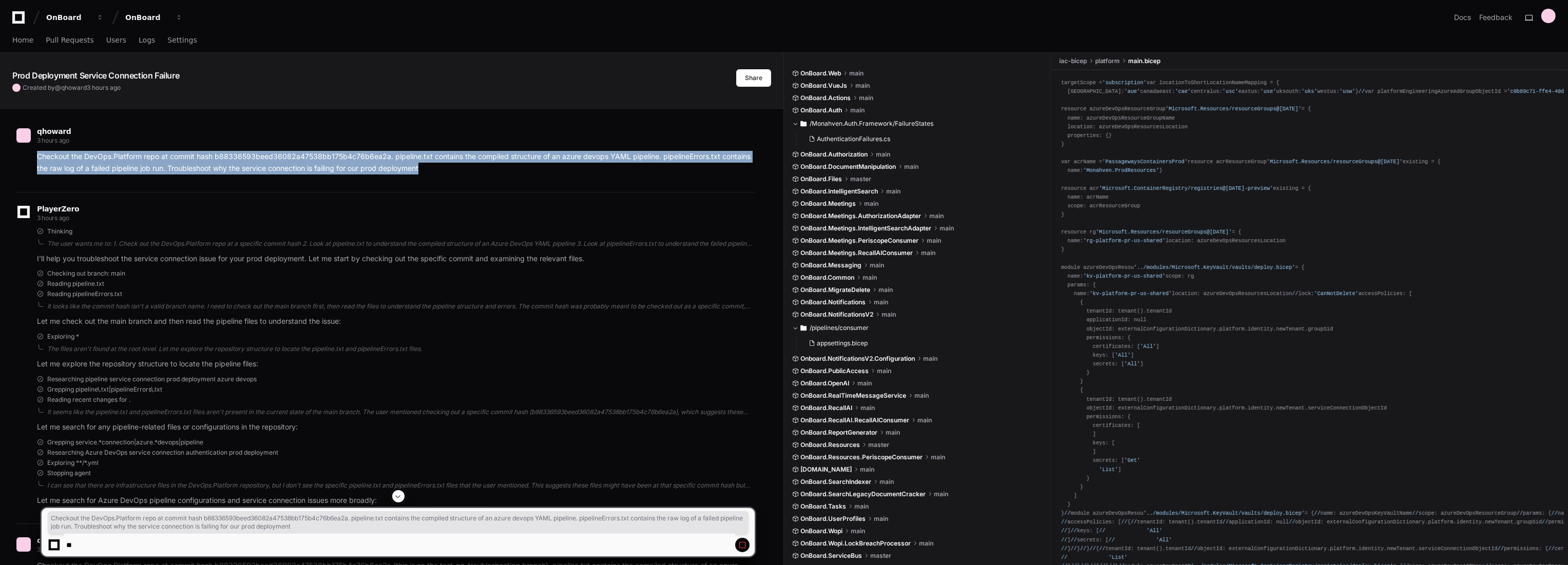
copy p "Checkout the DevOps.Platform repo at commit hash b88336593beed36082a47538bb175b…"
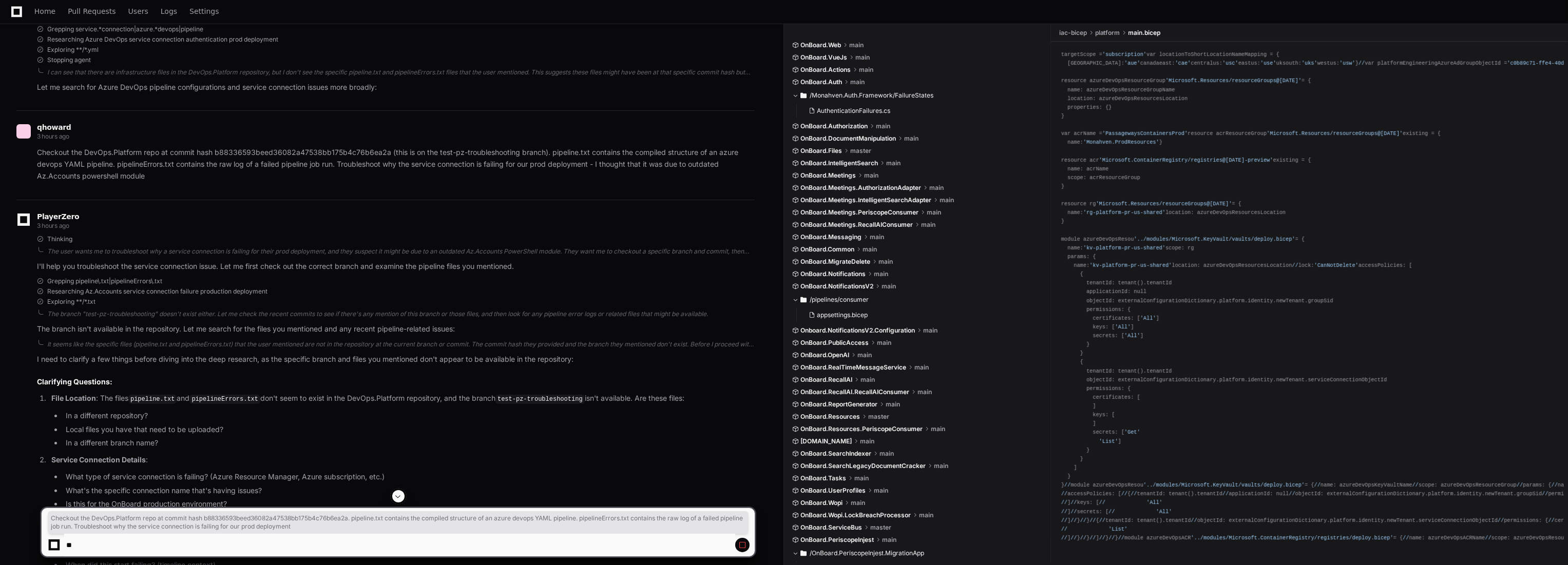
scroll to position [399, 0]
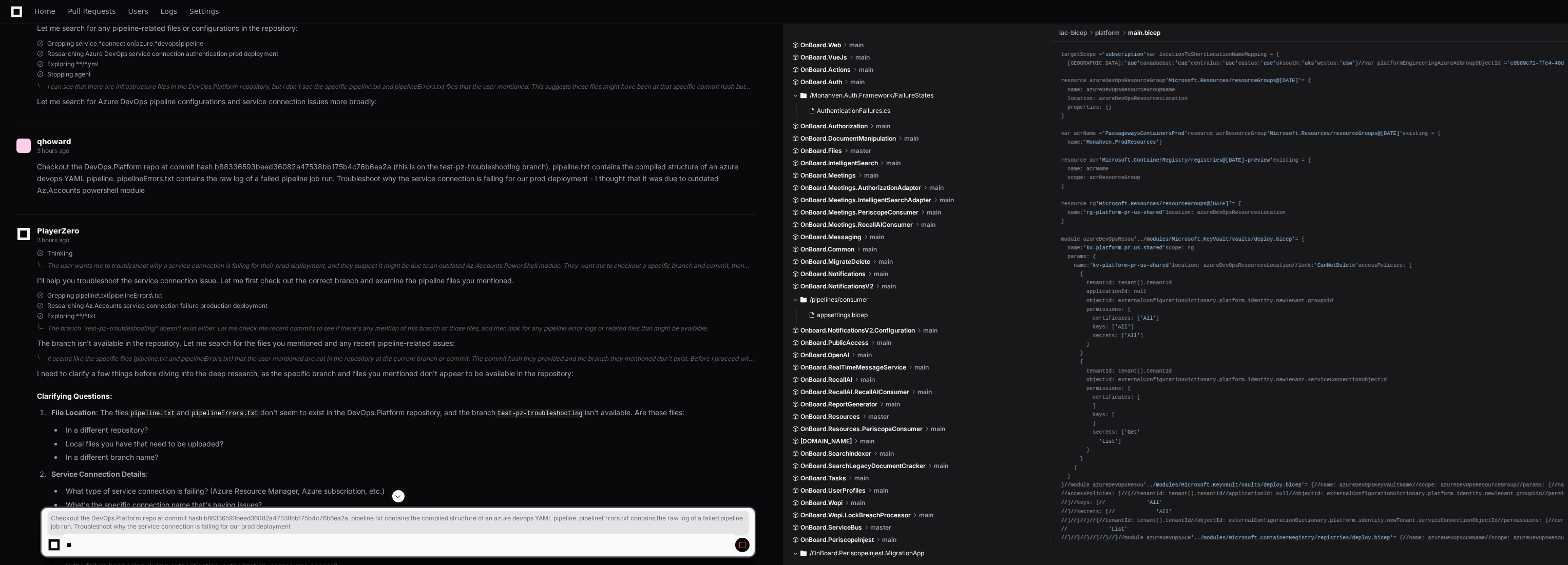
click at [192, 169] on p "Checkout the DevOps.Platform repo at commit hash b88336593beed36082a47538bb175b…" at bounding box center [395, 179] width 718 height 35
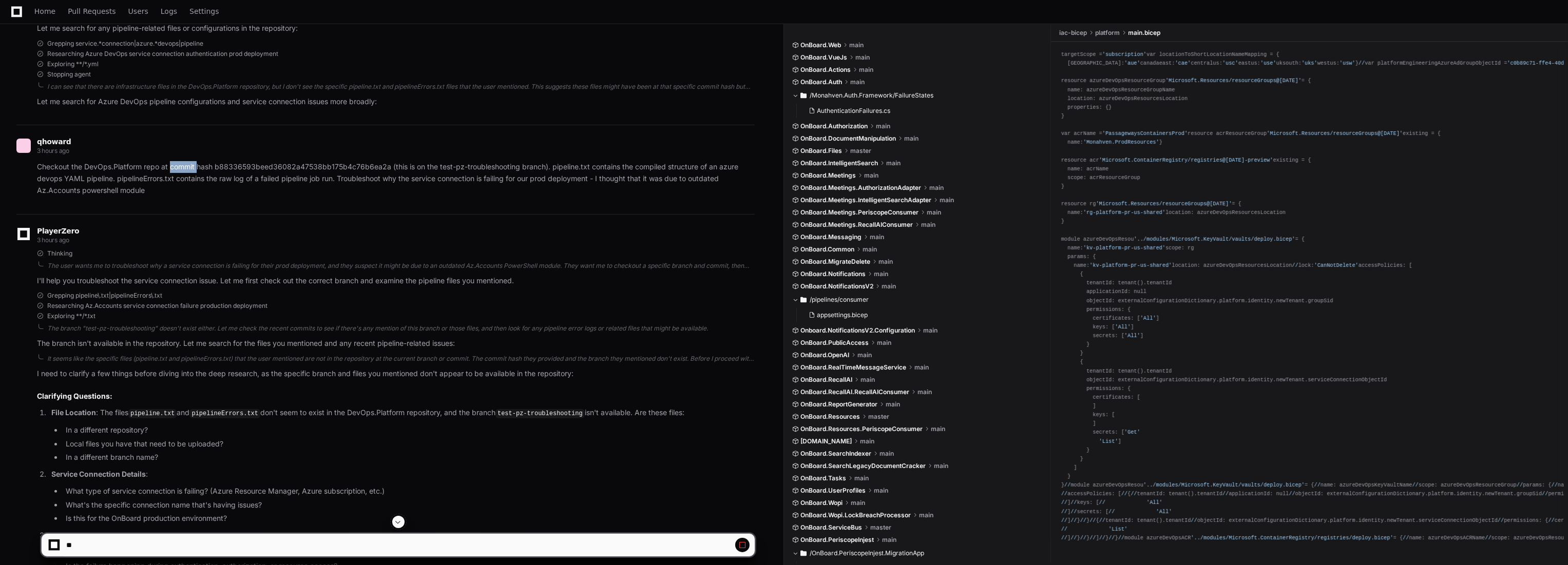
click at [192, 169] on p "Checkout the DevOps.Platform repo at commit hash b88336593beed36082a47538bb175b…" at bounding box center [395, 179] width 718 height 35
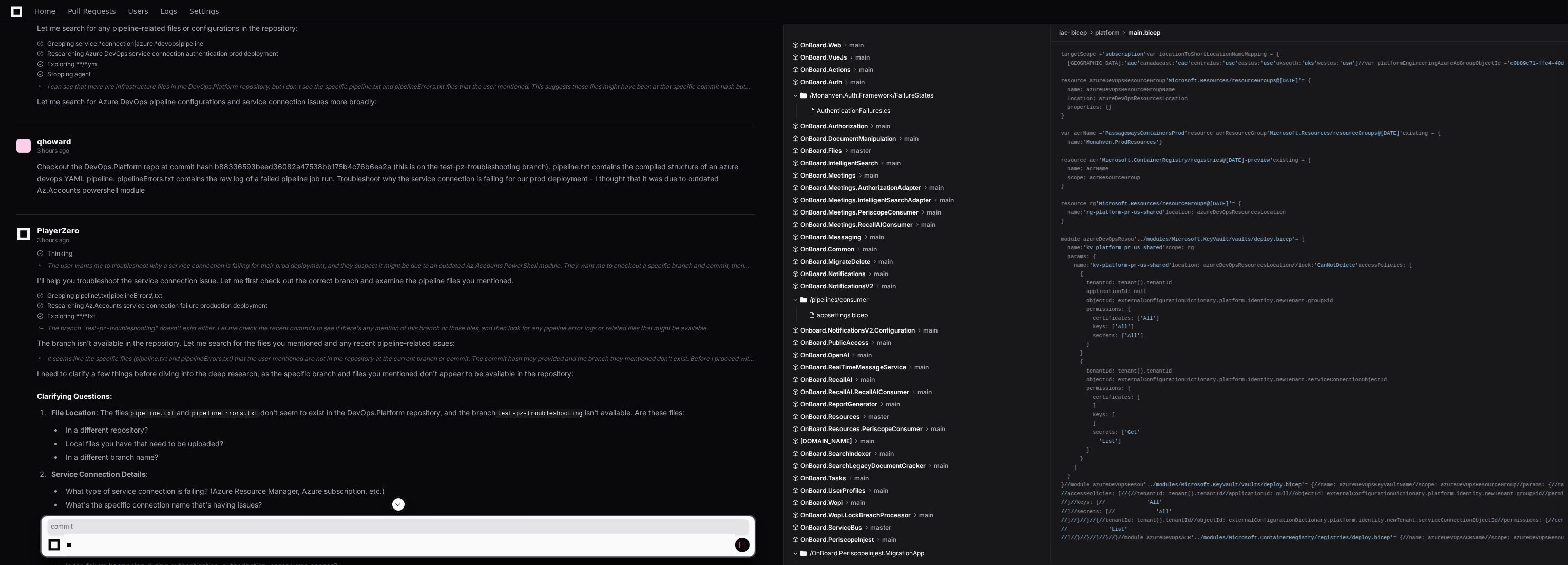
click at [148, 190] on p "Checkout the DevOps.Platform repo at commit hash b88336593beed36082a47538bb175b…" at bounding box center [395, 179] width 718 height 35
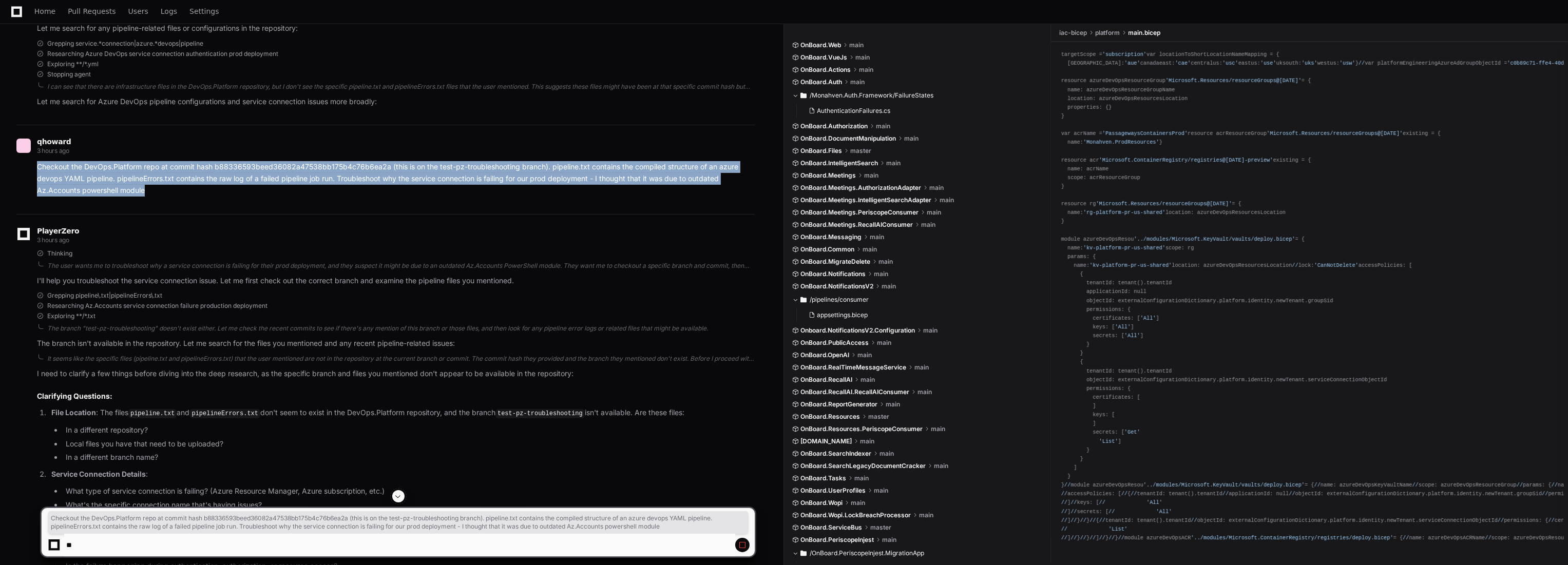
drag, startPoint x: 156, startPoint y: 189, endPoint x: 37, endPoint y: 164, distance: 121.6
click at [37, 164] on div "Checkout the DevOps.Platform repo at commit hash b88336593beed36082a47538bb175b…" at bounding box center [385, 179] width 738 height 35
copy p "Checkout the DevOps.Platform repo at commit hash b88336593beed36082a47538bb175b…"
click at [48, 11] on span "Home" at bounding box center [45, 12] width 21 height 6
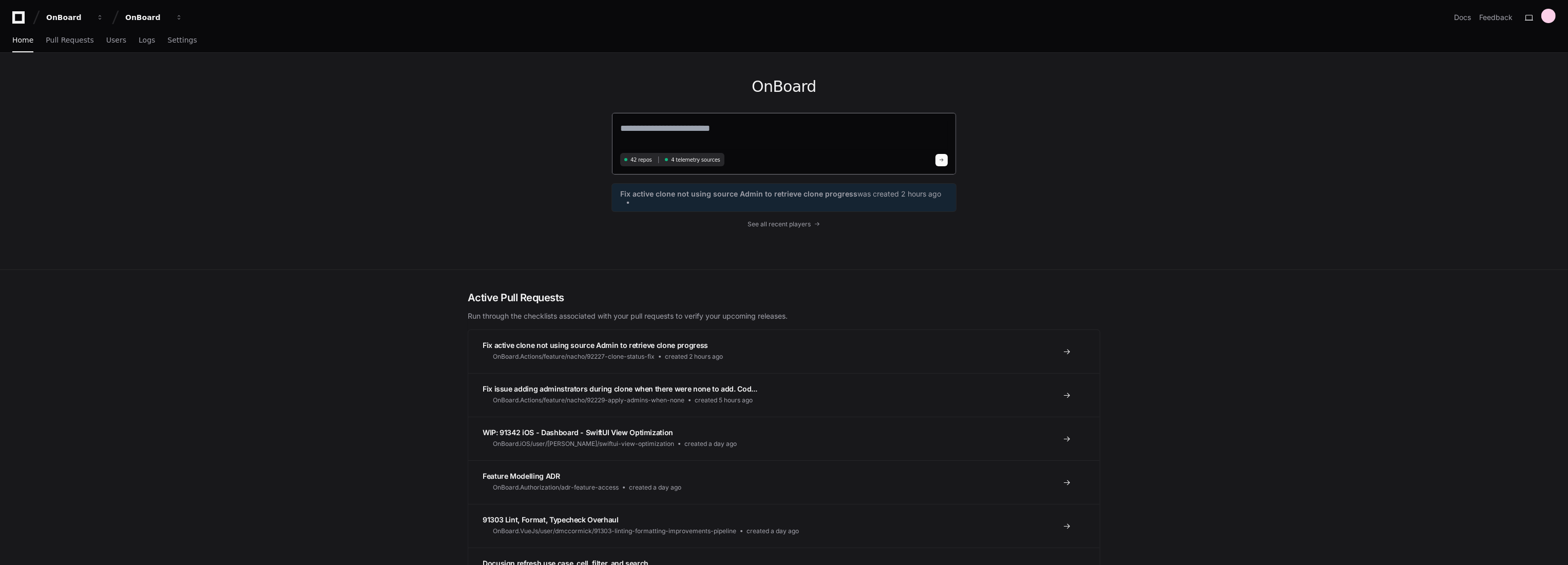
click at [701, 131] on textarea at bounding box center [784, 136] width 327 height 29
paste textarea "**********"
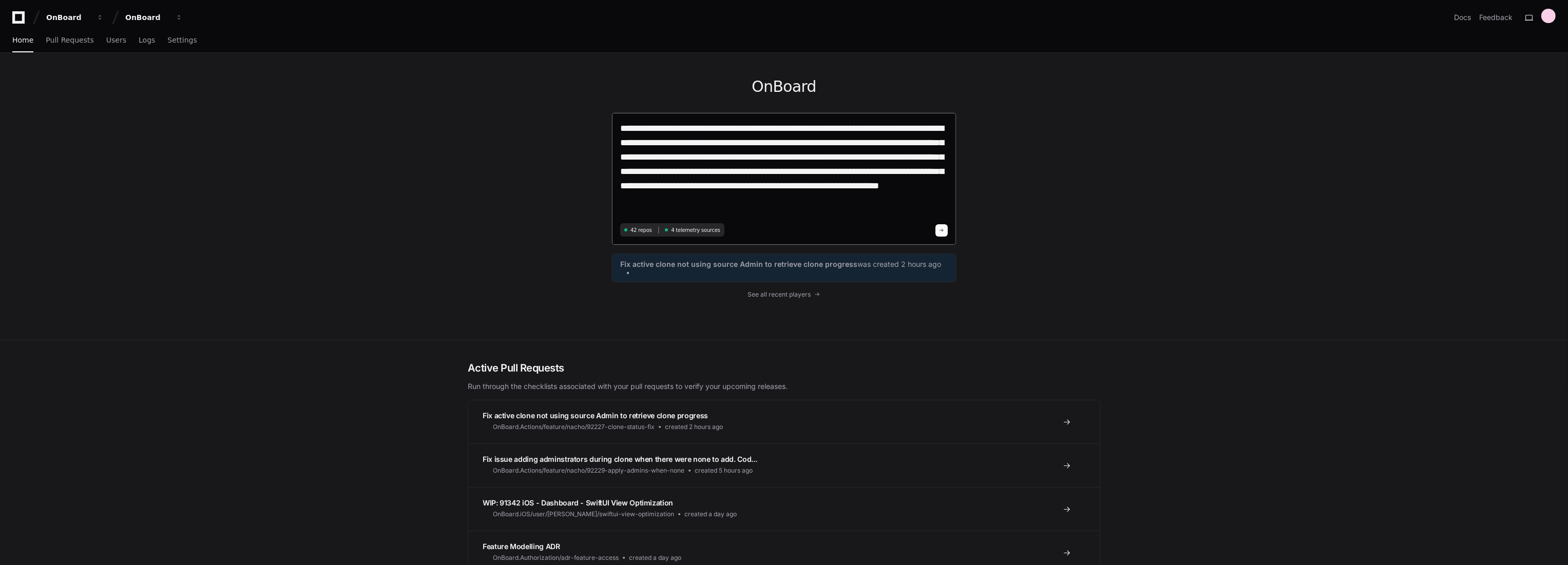
drag, startPoint x: 817, startPoint y: 143, endPoint x: 764, endPoint y: 129, distance: 54.8
click at [764, 129] on textarea "**********" at bounding box center [784, 170] width 327 height 99
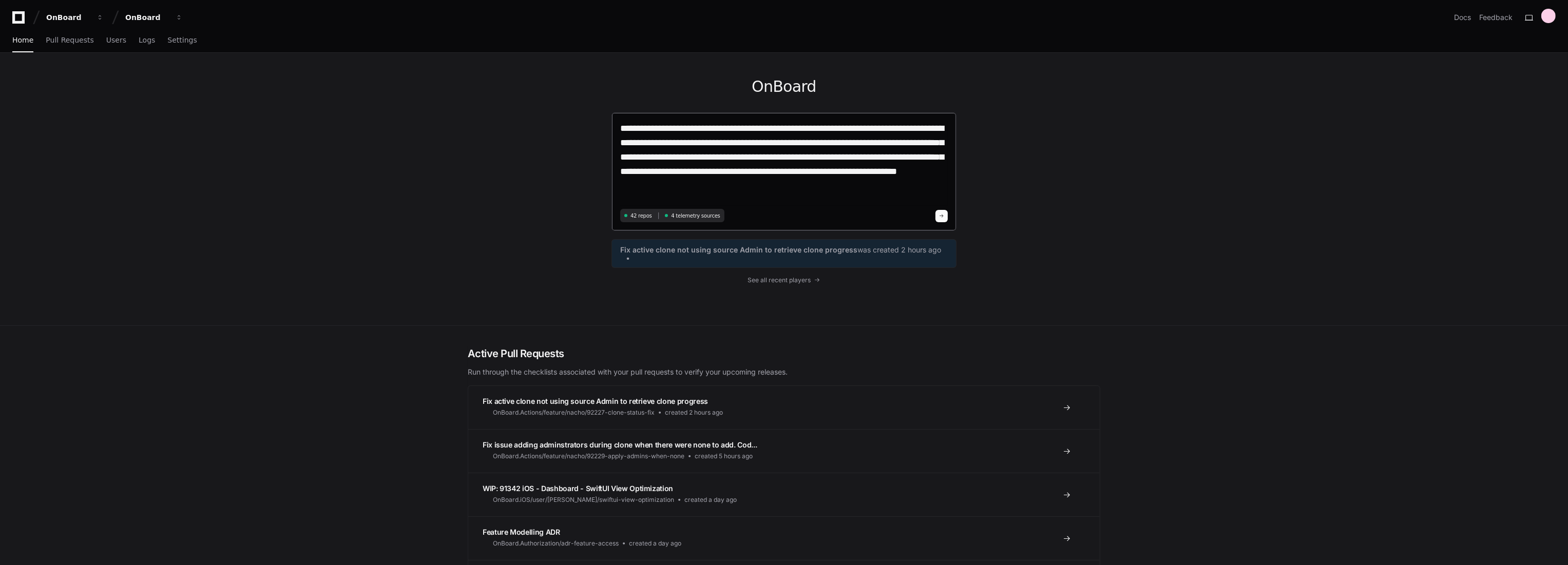
type textarea "**********"
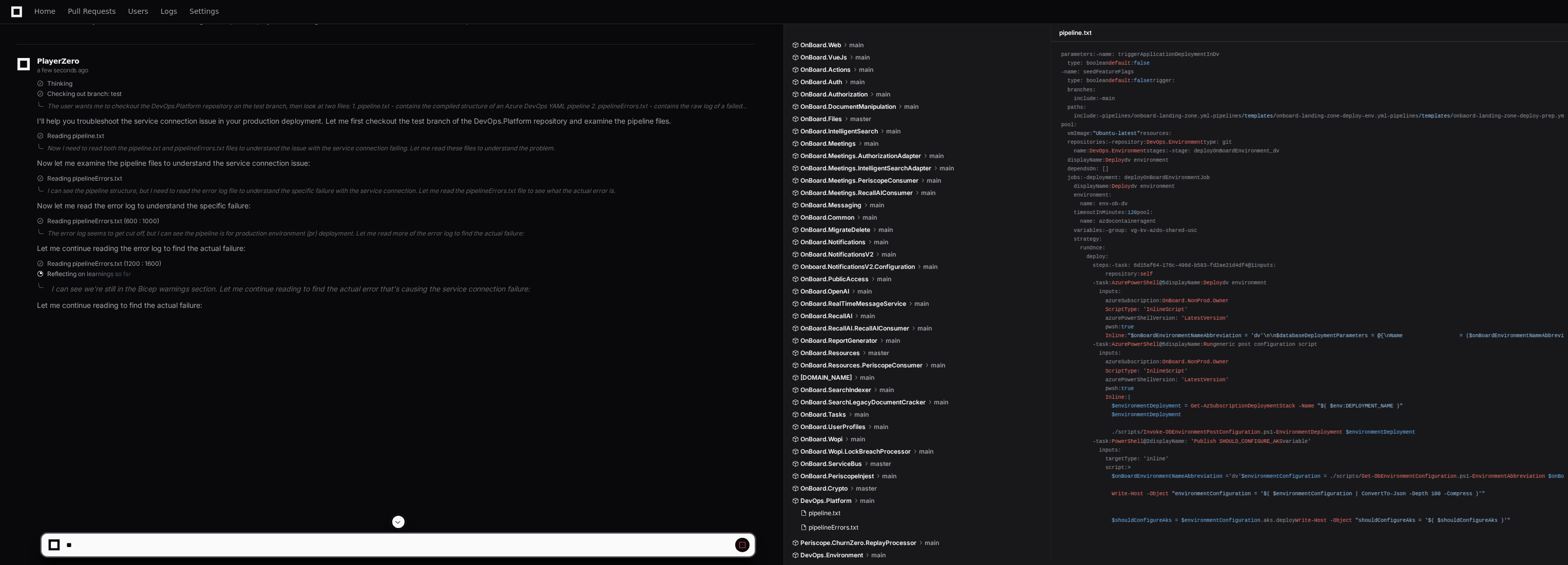
scroll to position [167, 0]
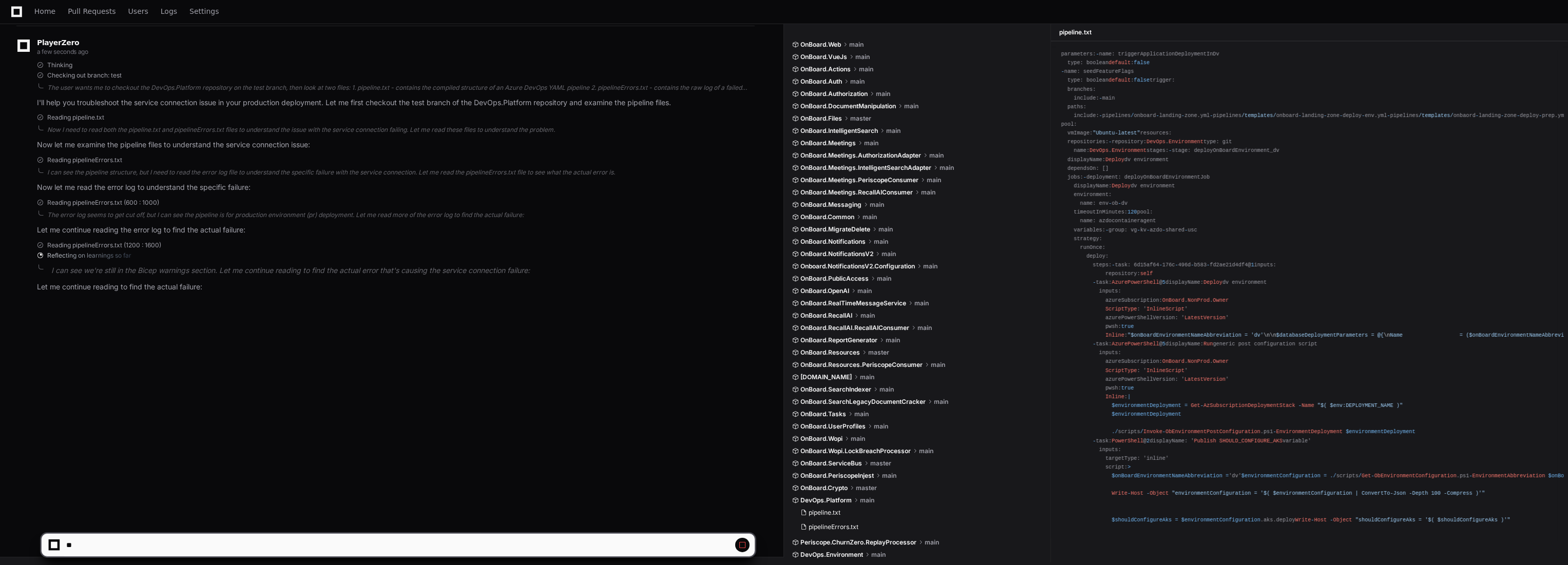
click at [89, 258] on span "Reflecting on learnings so far" at bounding box center [89, 255] width 85 height 9
click at [90, 257] on span "Reflecting on learnings so far" at bounding box center [89, 255] width 85 height 9
click at [40, 253] on span at bounding box center [39, 255] width 9 height 9
click at [118, 269] on p "I can see we're still in the Bicep warnings section. Let me continue reading to…" at bounding box center [402, 270] width 703 height 12
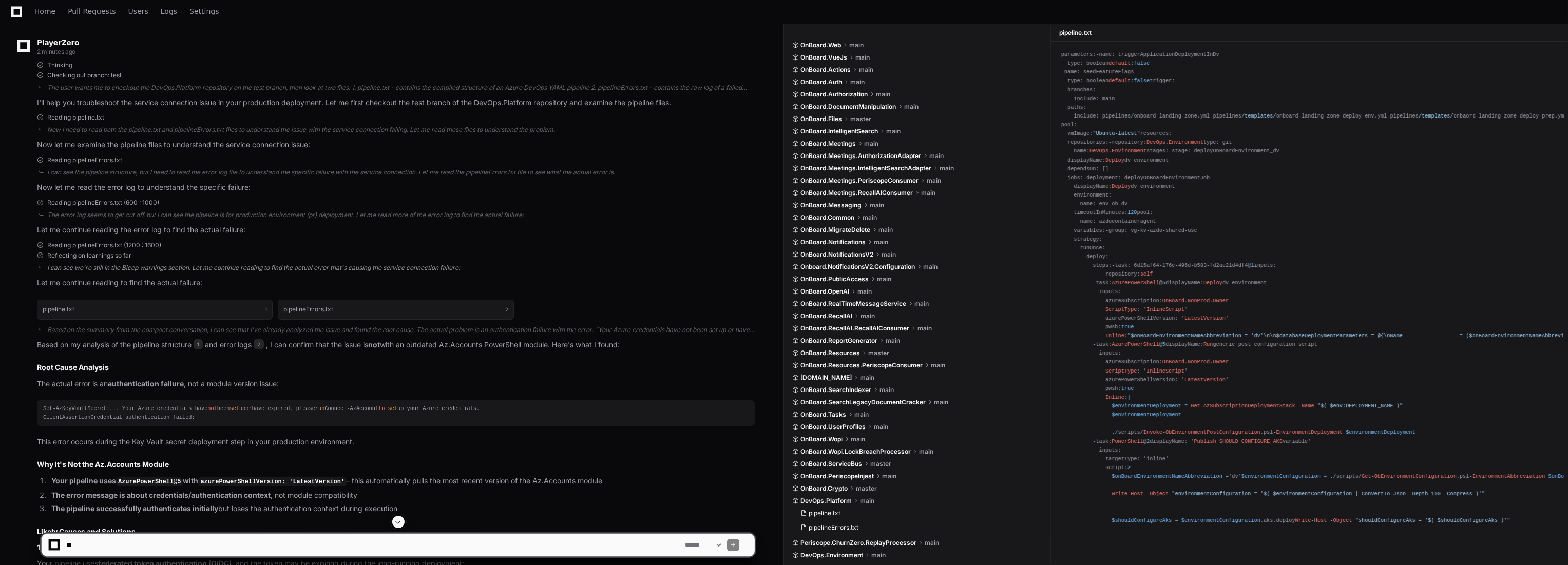
click at [134, 266] on div "I can see we're still in the Bicep warnings section. Let me continue reading to…" at bounding box center [400, 268] width 707 height 9
click at [123, 256] on span "Reflecting on learnings so far" at bounding box center [89, 255] width 85 height 9
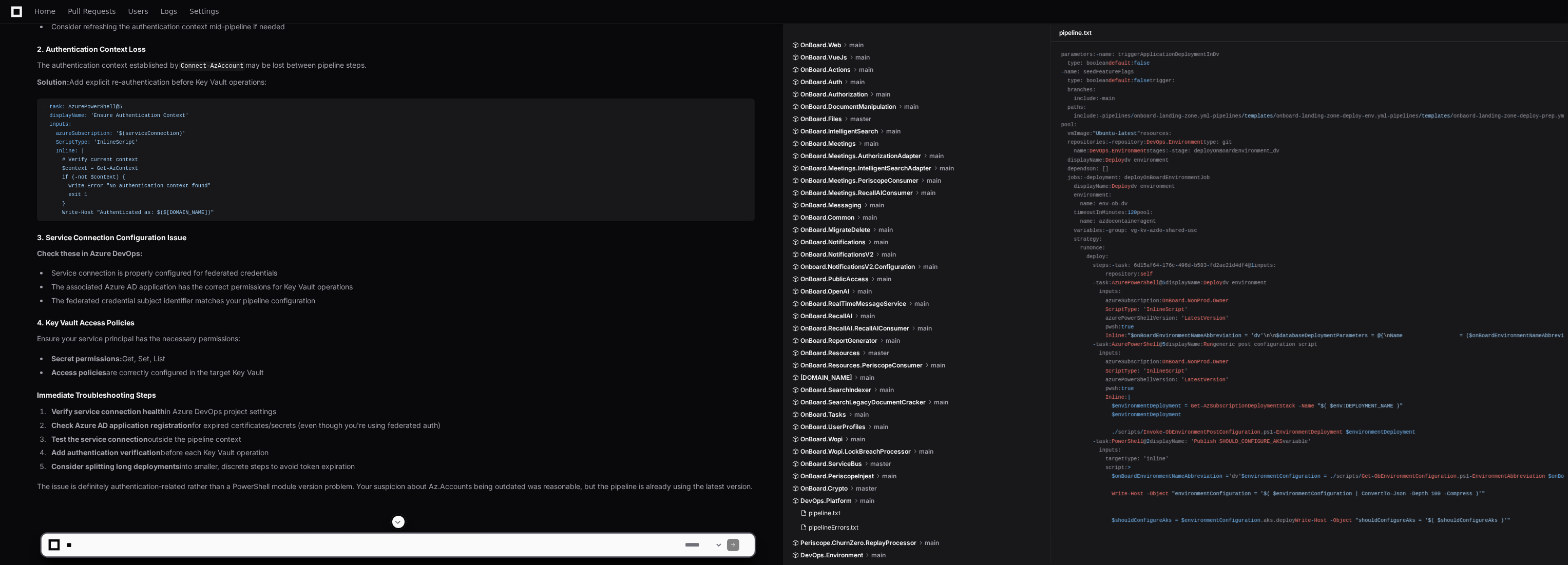
scroll to position [791, 0]
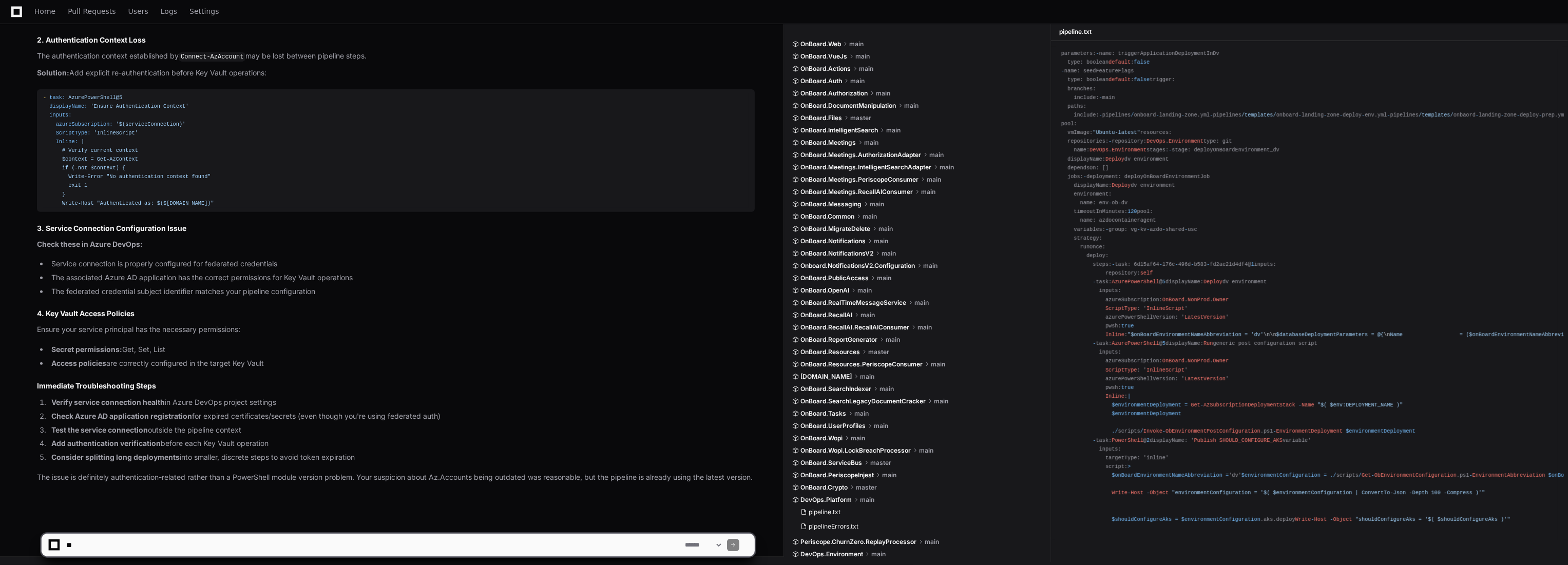
click at [284, 548] on textarea at bounding box center [373, 545] width 619 height 22
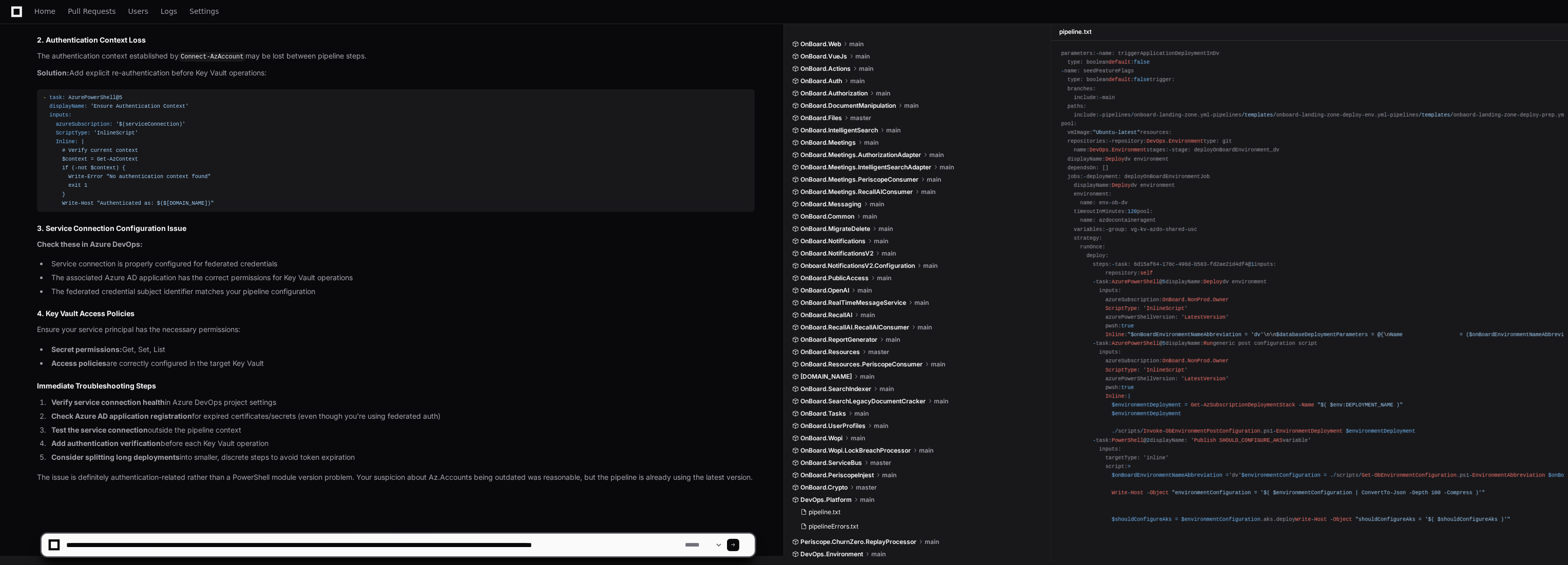
type textarea "**********"
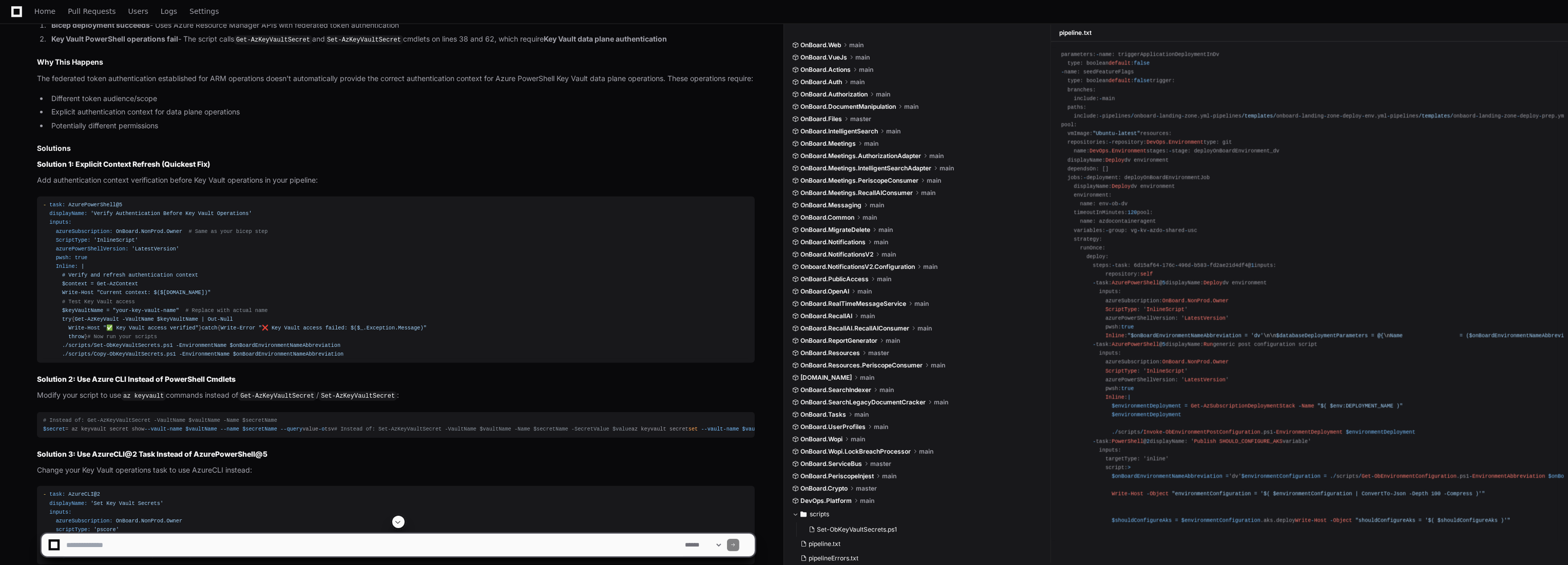
scroll to position [1772, 0]
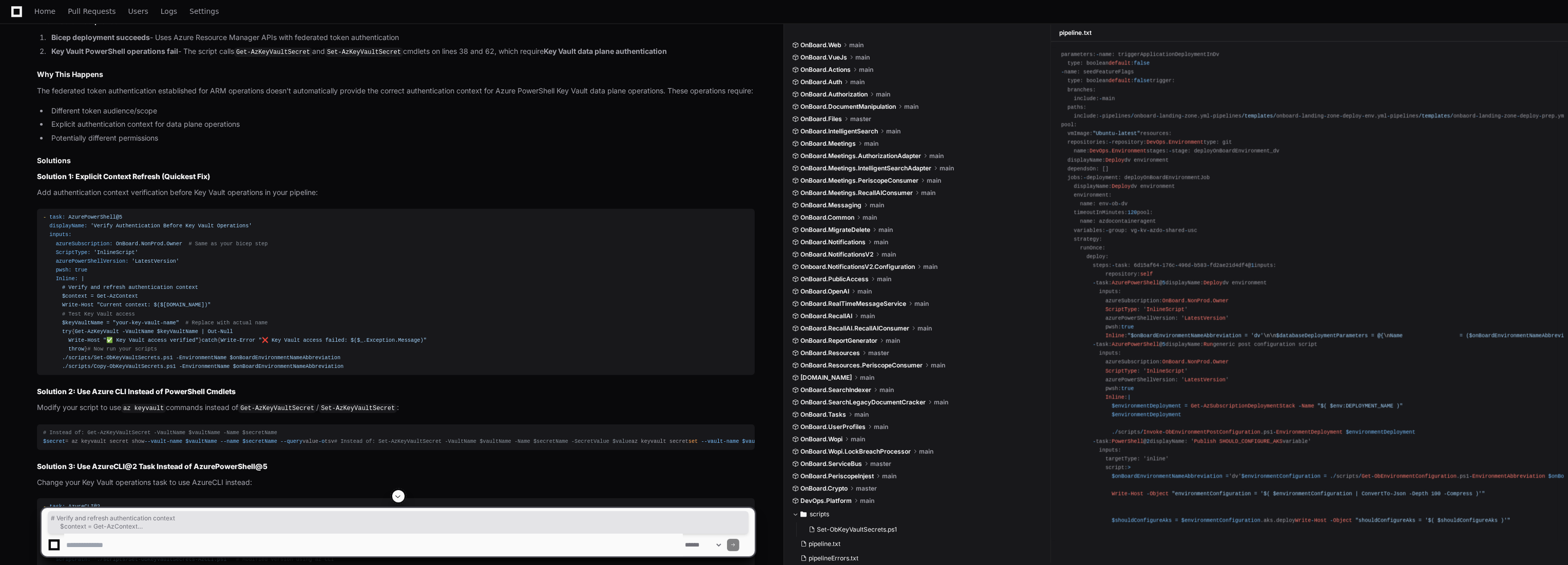
drag, startPoint x: 59, startPoint y: 309, endPoint x: 178, endPoint y: 416, distance: 160.0
click at [178, 372] on div "- task: AzurePowerShell@5 displayName: 'Verify Authentication Before Key Vault …" at bounding box center [395, 292] width 705 height 158
copy div "# Verify and refresh authentication context $context = Get-AzContext Write-Host…"
